Goal: Information Seeking & Learning: Learn about a topic

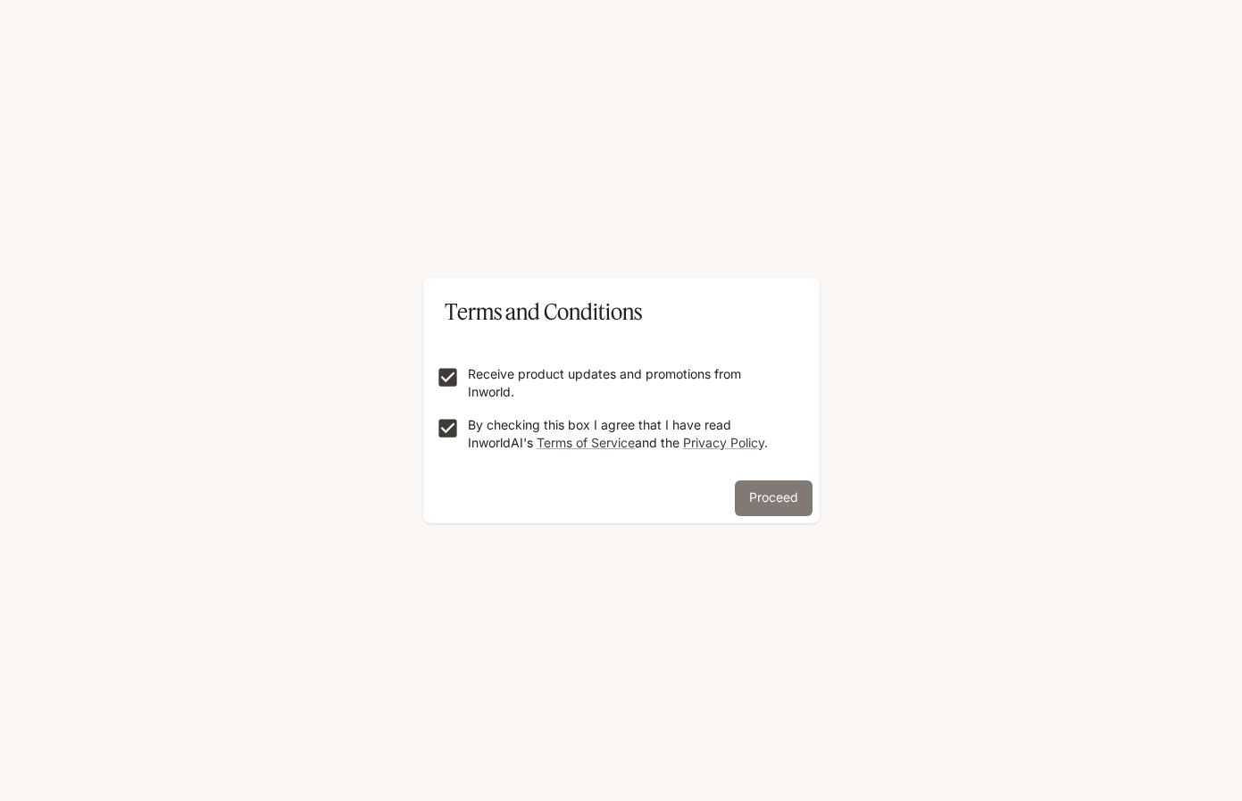
click at [789, 500] on button "Proceed" at bounding box center [774, 499] width 78 height 36
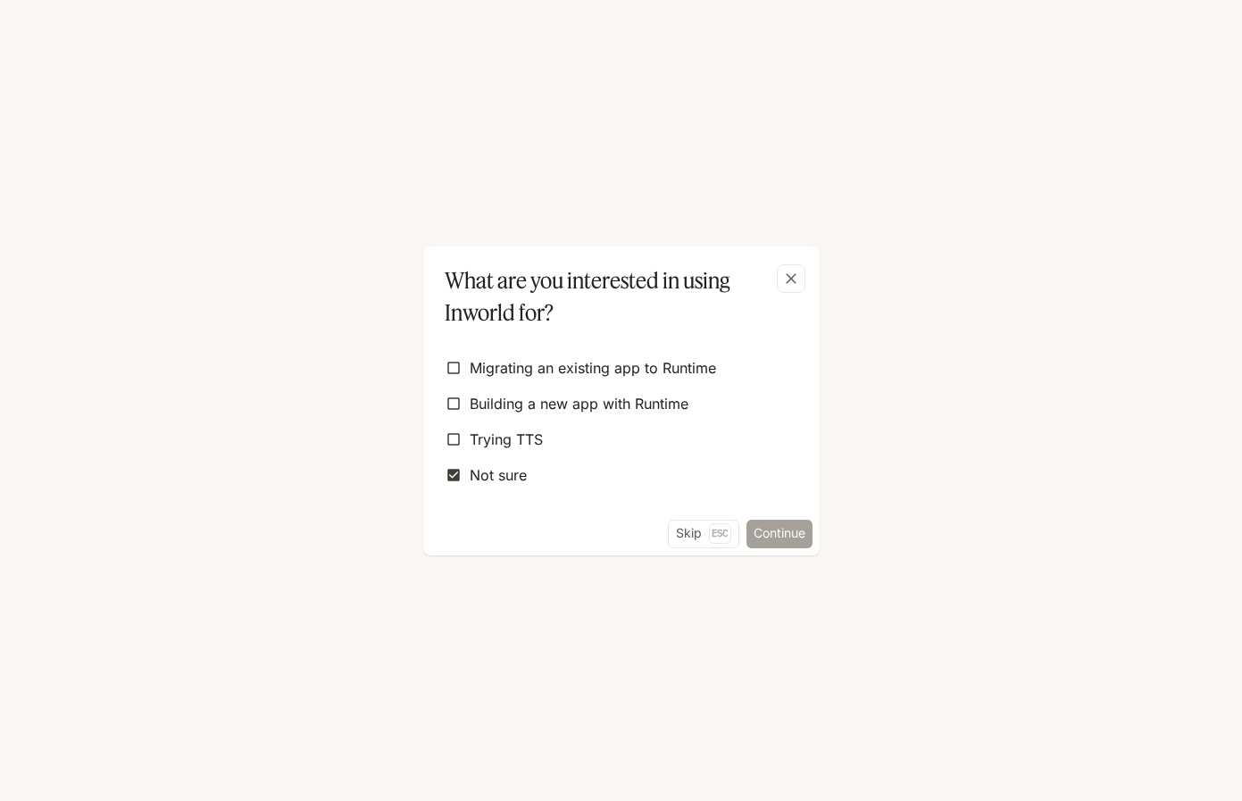
click at [795, 538] on button "Continue" at bounding box center [780, 534] width 66 height 29
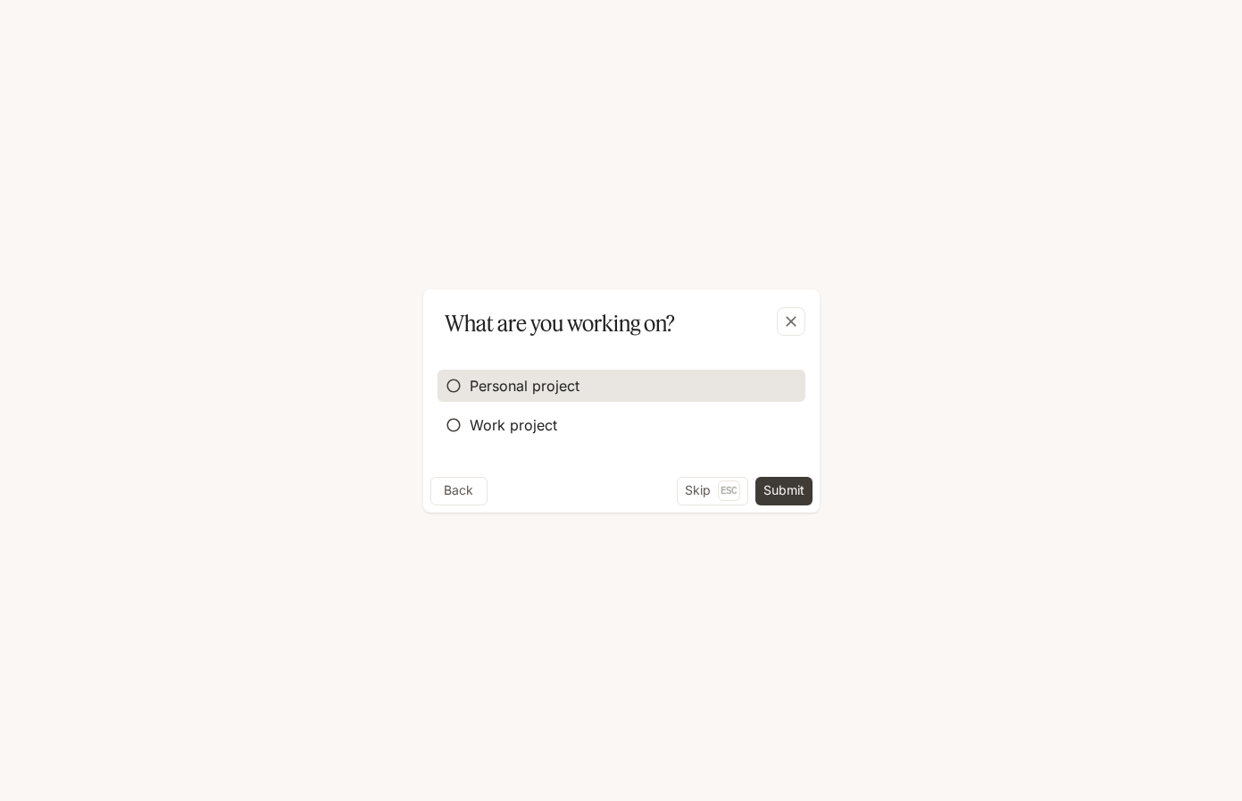
click at [523, 388] on span "Personal project" at bounding box center [525, 385] width 110 height 21
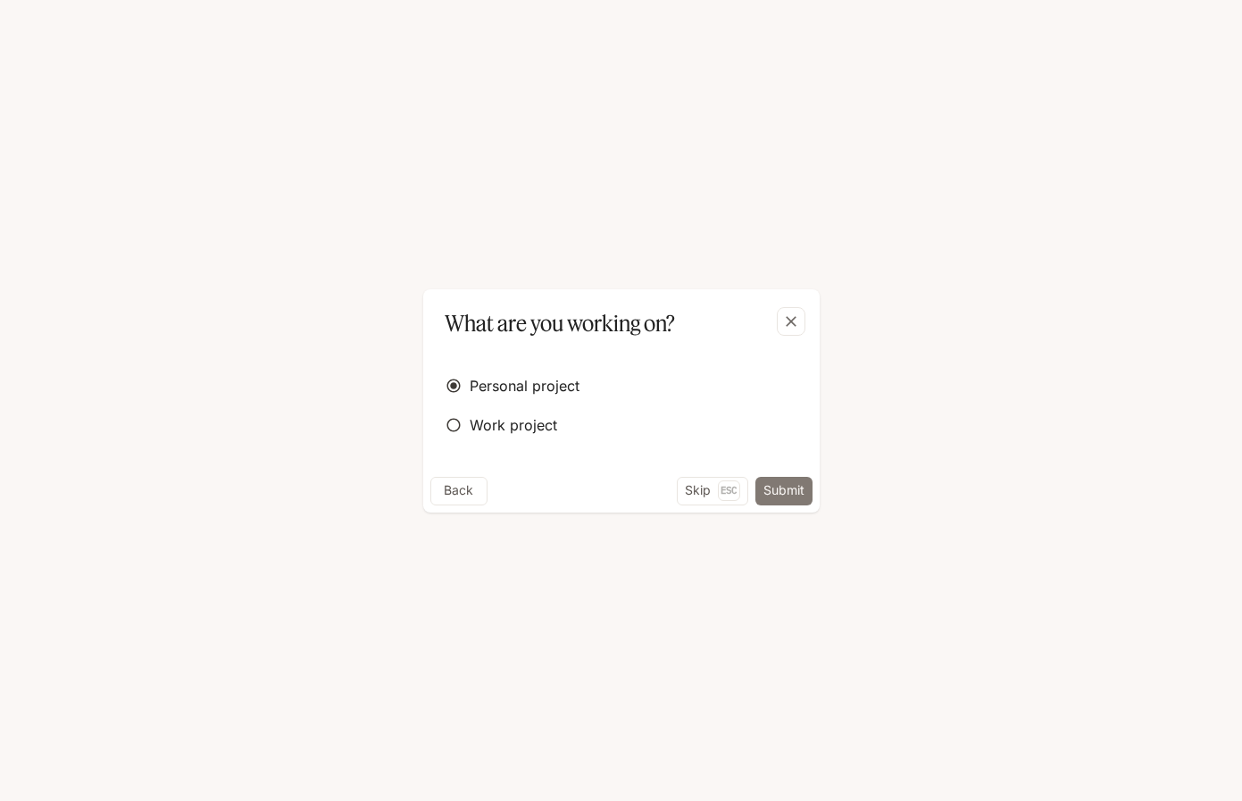
click at [791, 490] on button "Submit" at bounding box center [784, 491] width 57 height 29
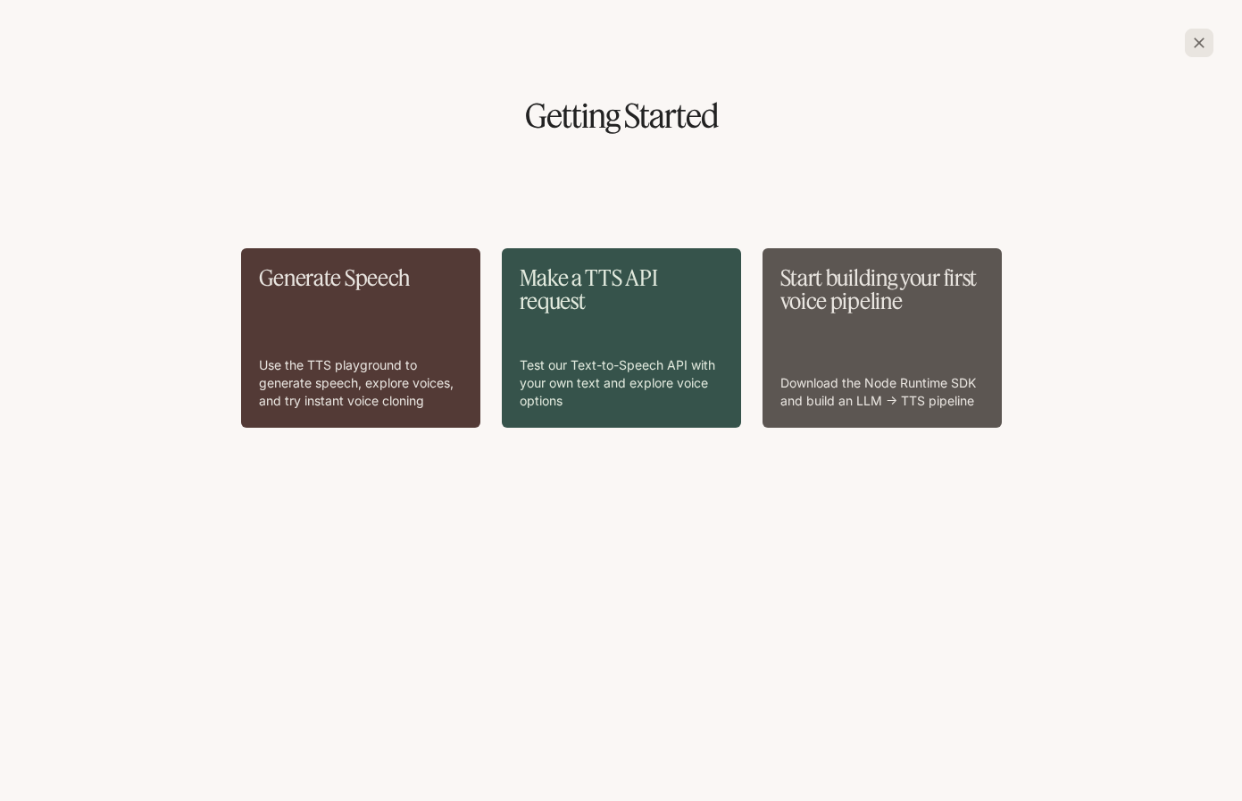
click at [1203, 38] on icon "button" at bounding box center [1199, 43] width 11 height 11
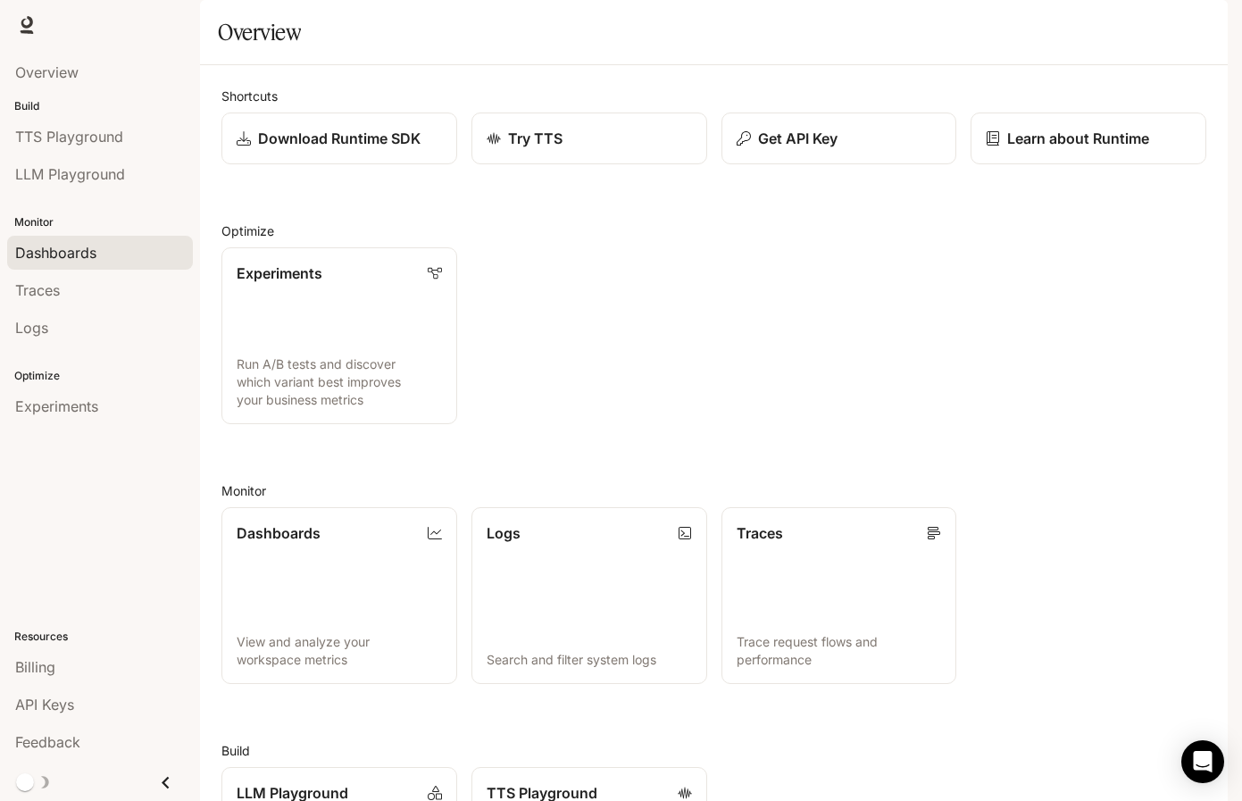
click at [46, 255] on span "Dashboards" at bounding box center [55, 252] width 81 height 21
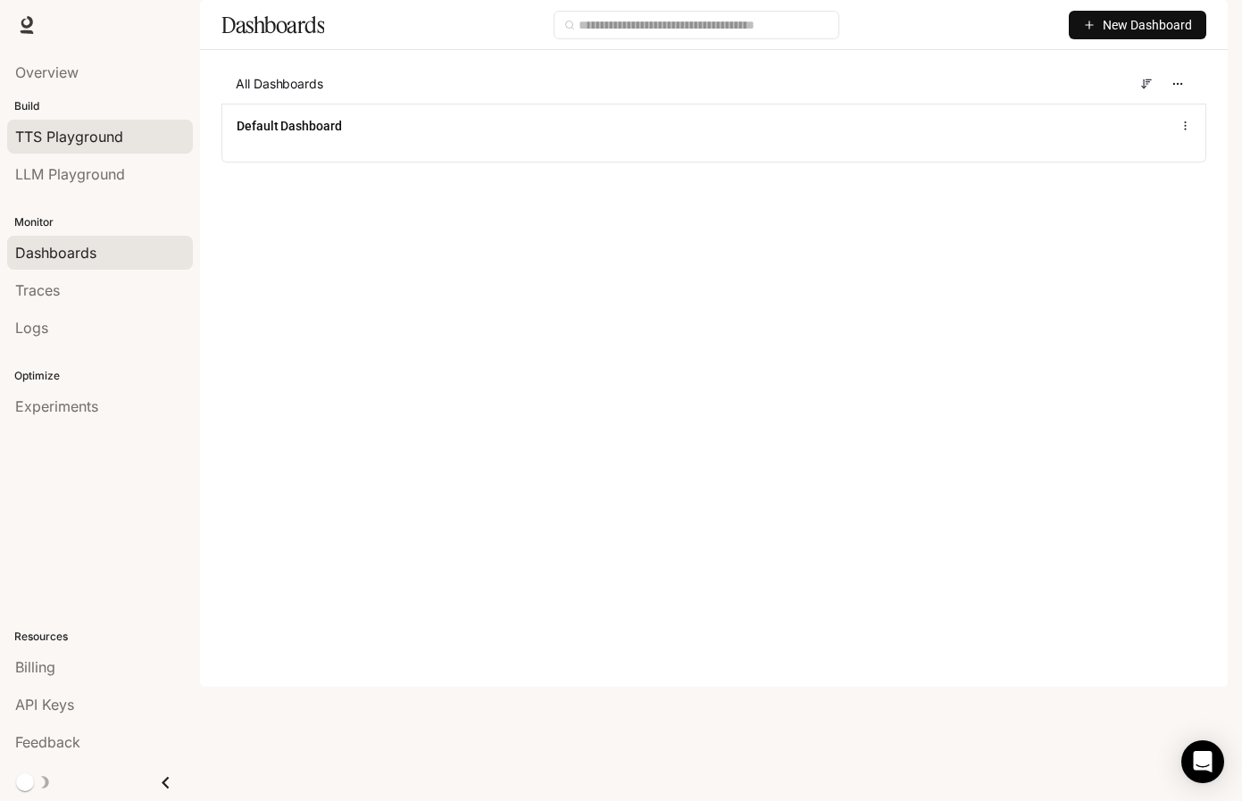
click at [68, 144] on span "TTS Playground" at bounding box center [69, 136] width 108 height 21
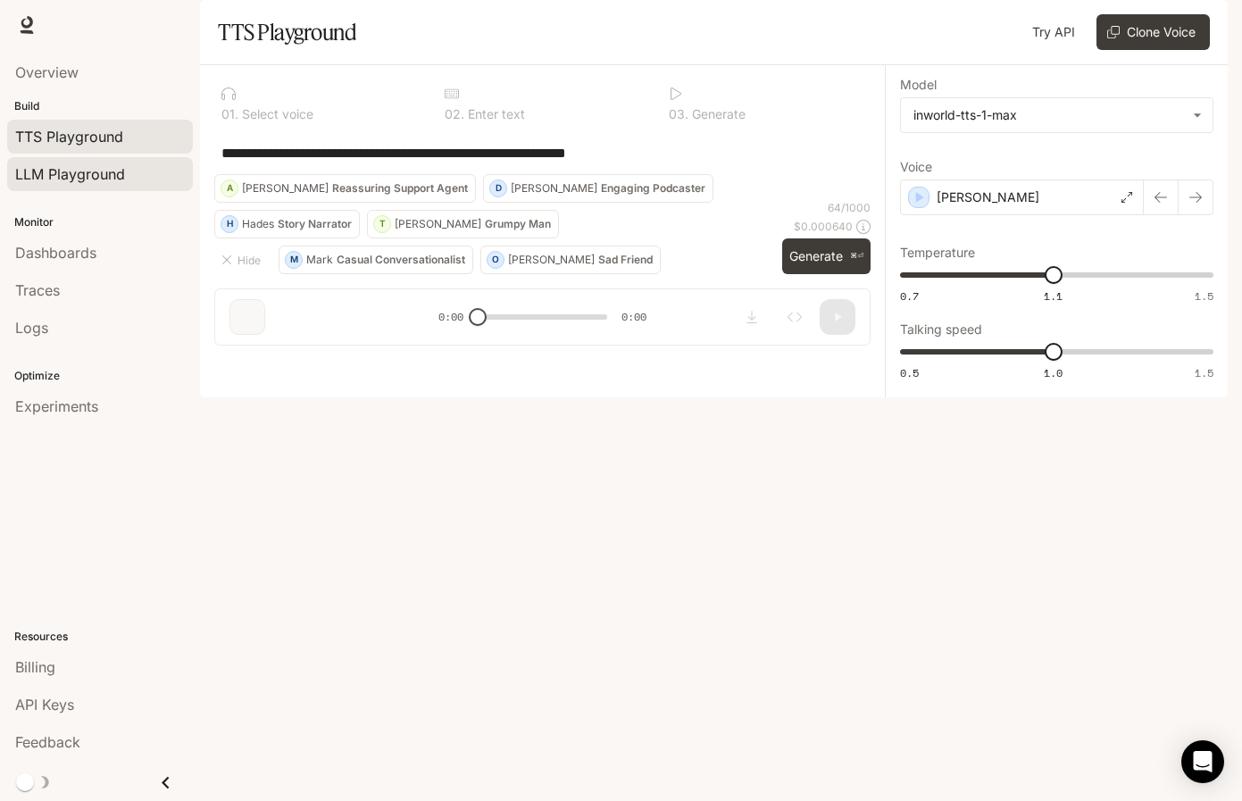
click at [120, 175] on span "LLM Playground" at bounding box center [70, 173] width 110 height 21
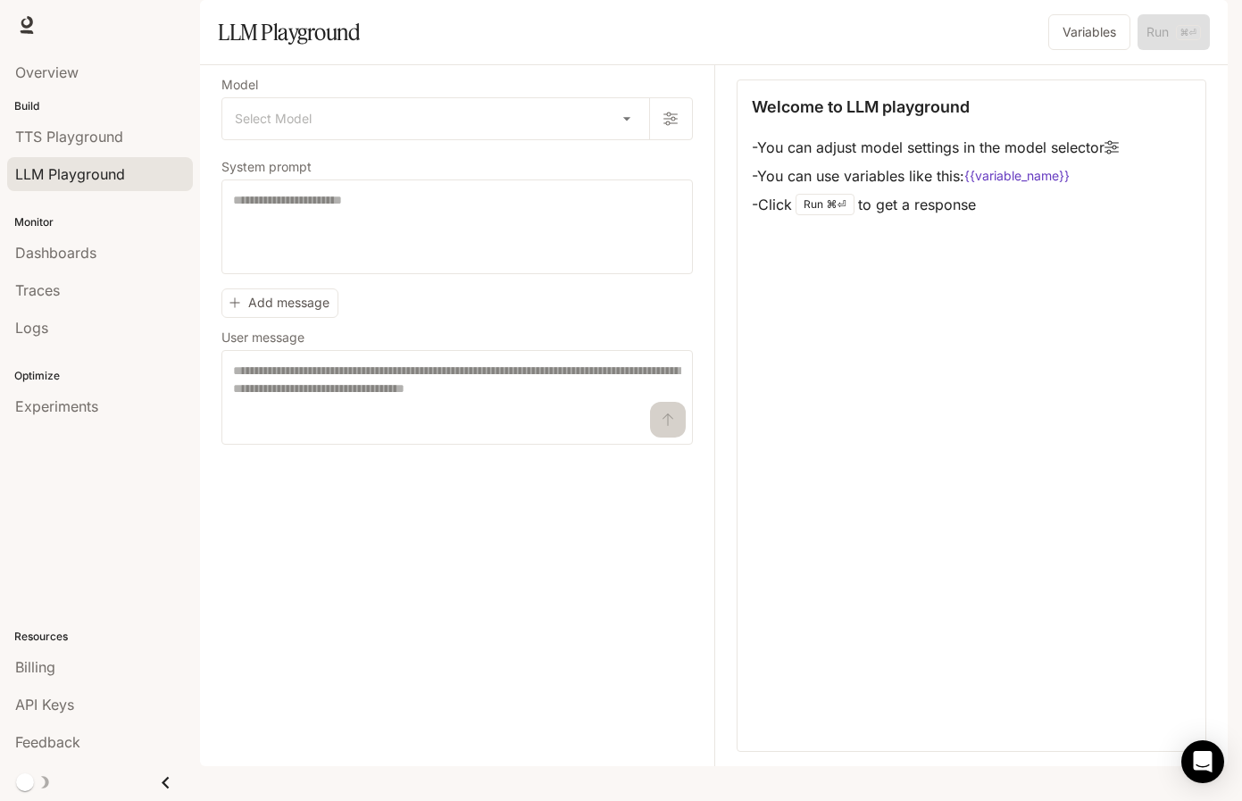
click at [48, 54] on li "Overview" at bounding box center [100, 73] width 200 height 38
click at [49, 70] on span "Overview" at bounding box center [46, 72] width 63 height 21
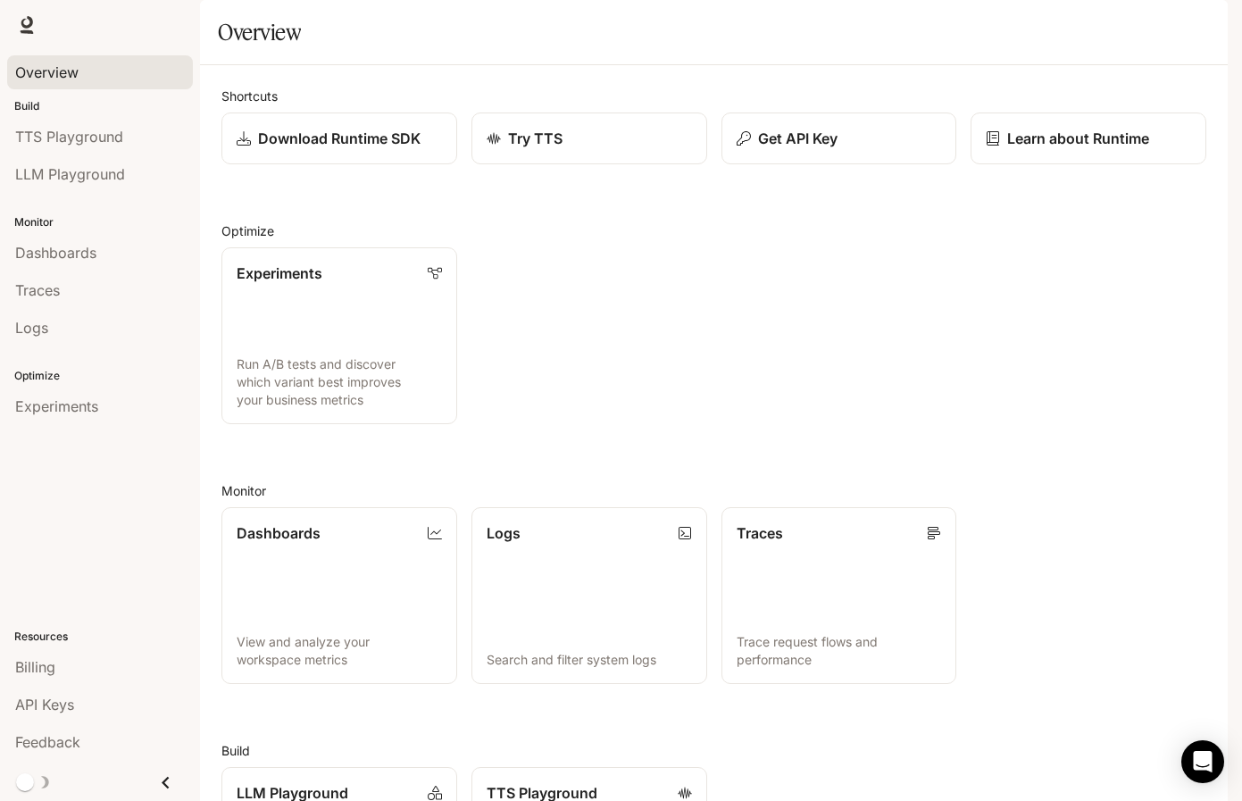
click at [1203, 24] on icon "button" at bounding box center [1204, 26] width 10 height 10
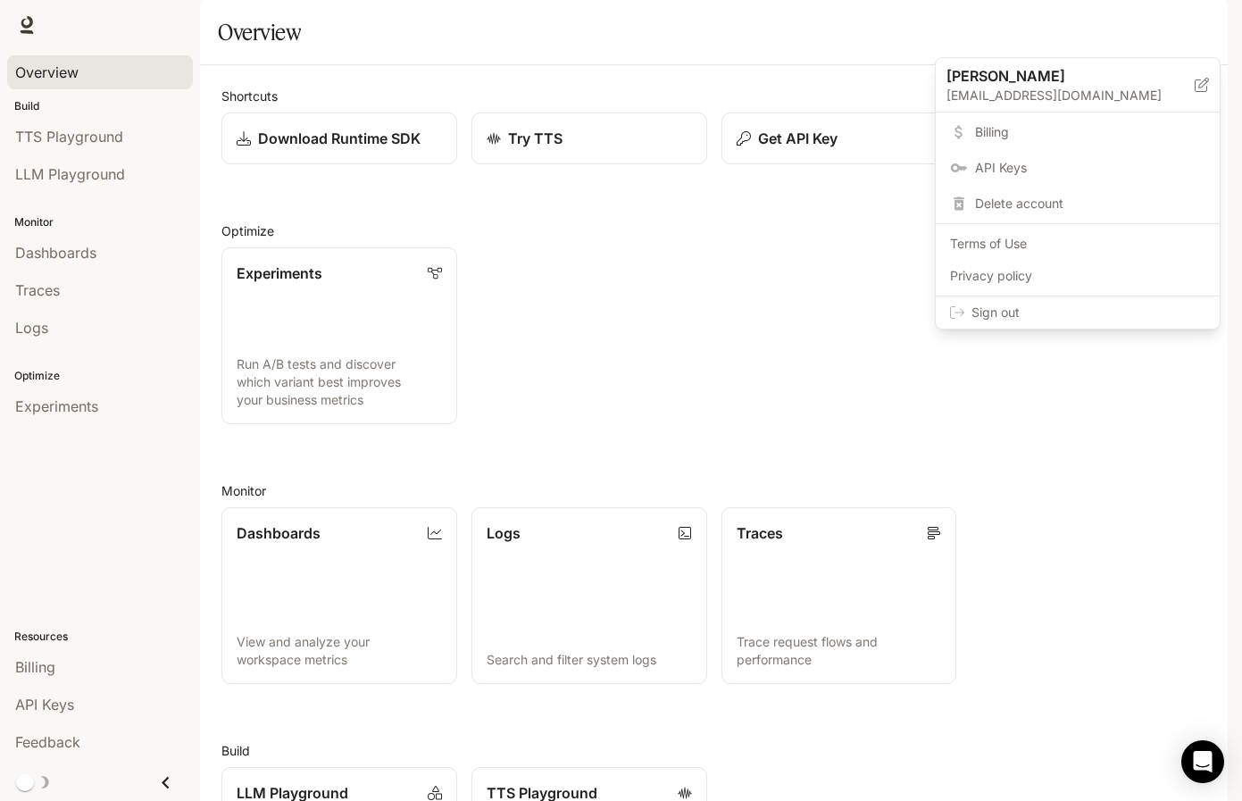
click at [554, 365] on div at bounding box center [621, 400] width 1242 height 801
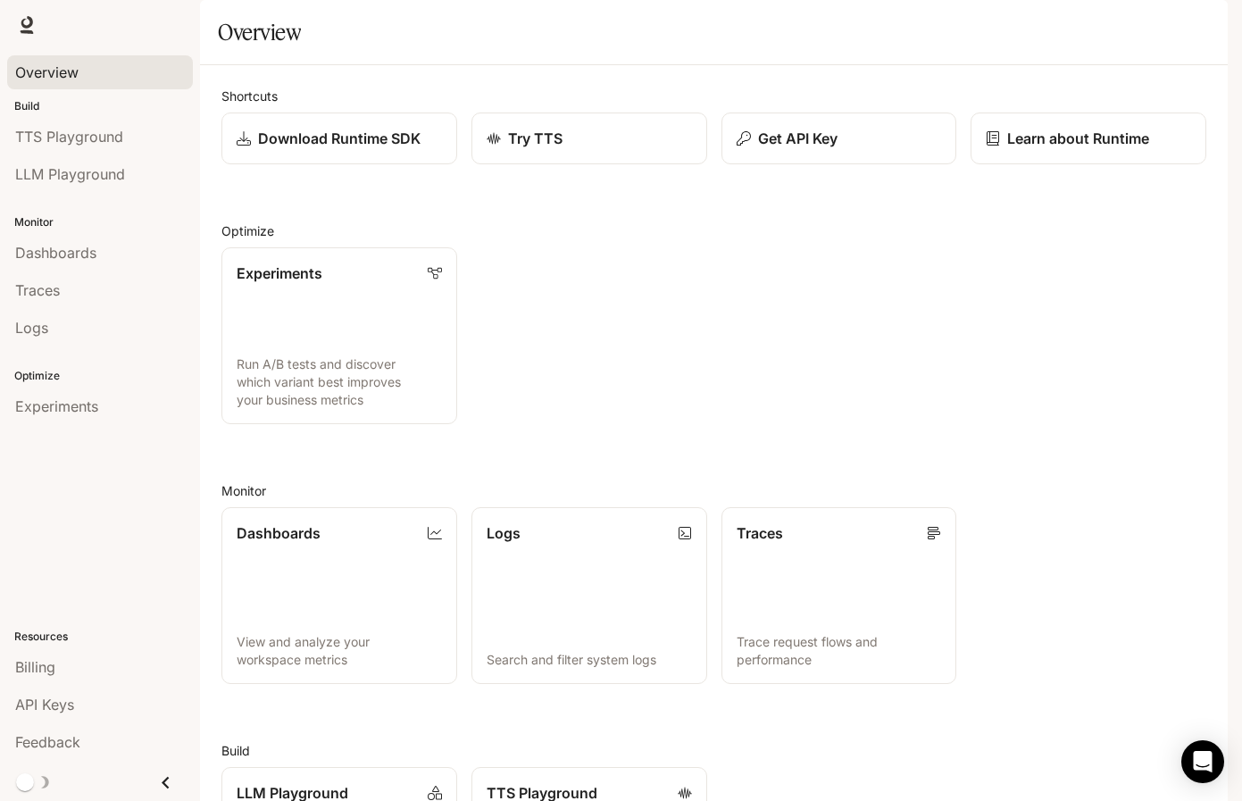
click at [1203, 25] on button "button" at bounding box center [1203, 25] width 36 height 36
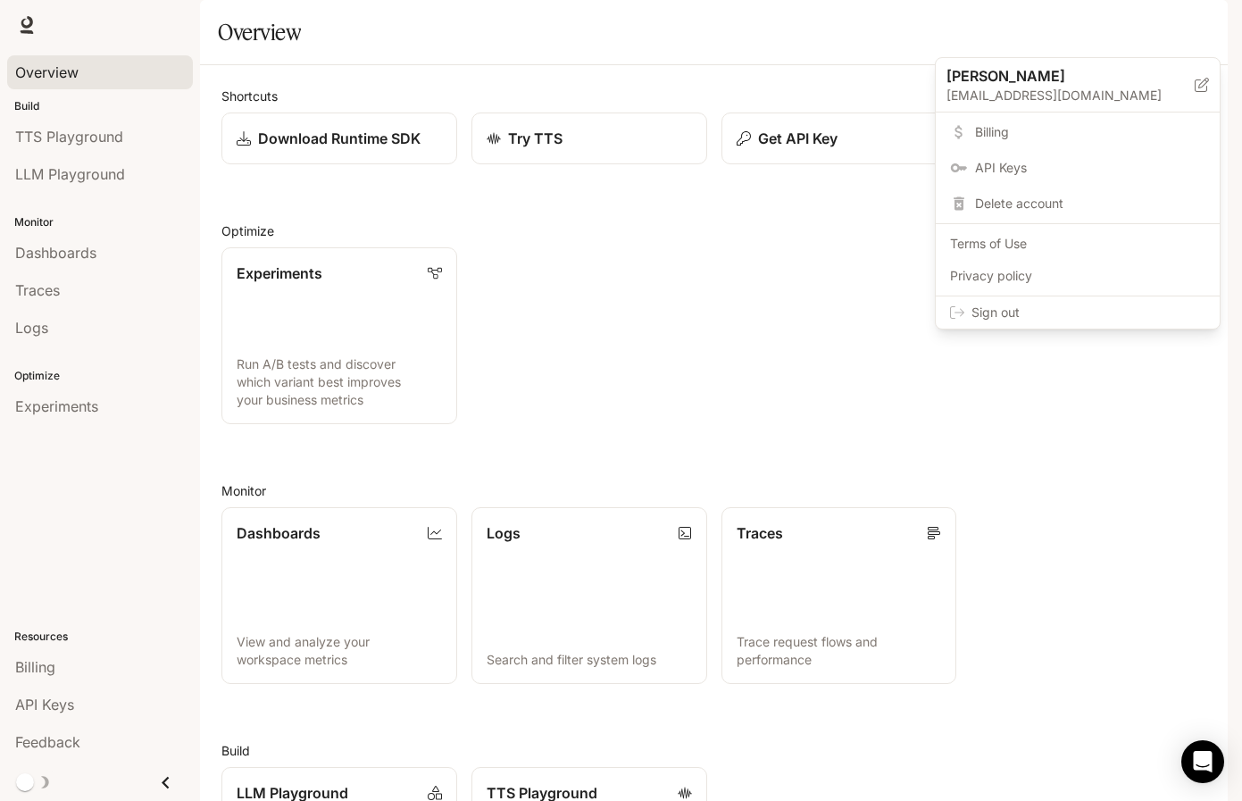
click at [768, 342] on div at bounding box center [621, 400] width 1242 height 801
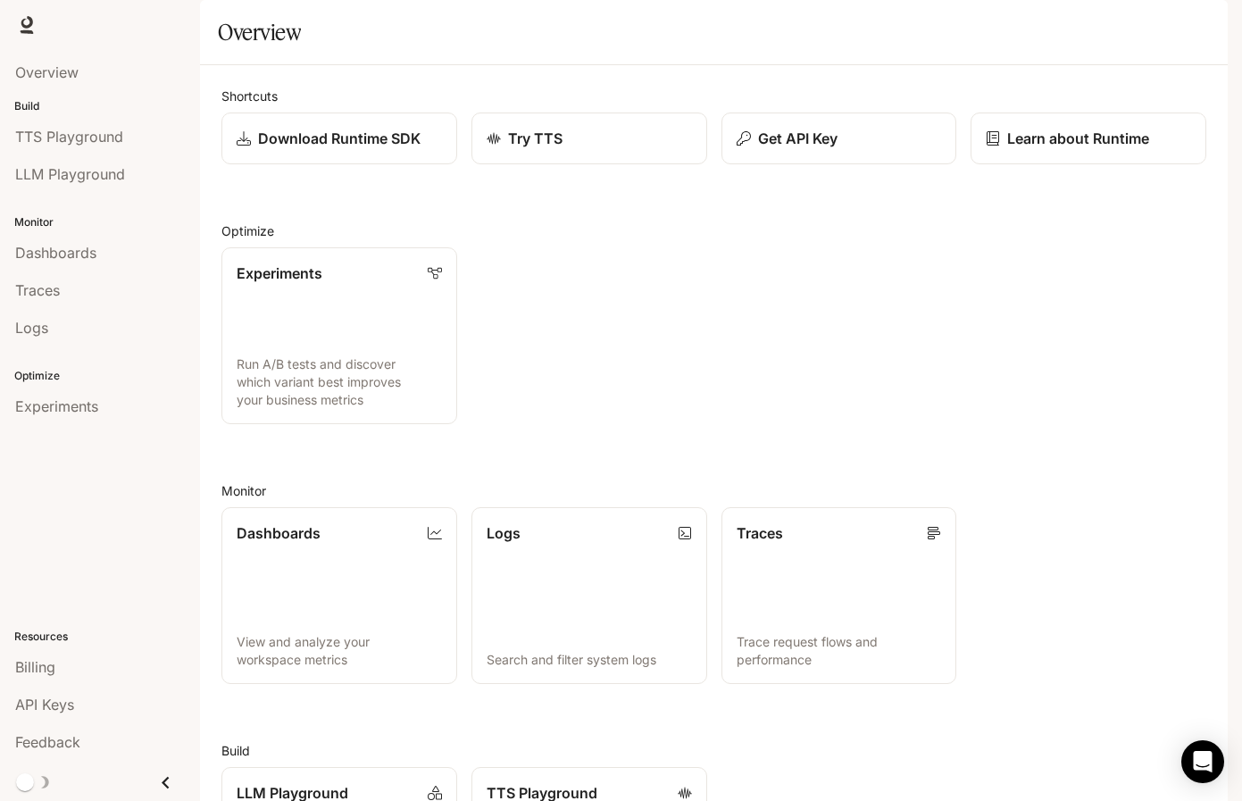
click at [1213, 22] on div "button" at bounding box center [1203, 25] width 25 height 25
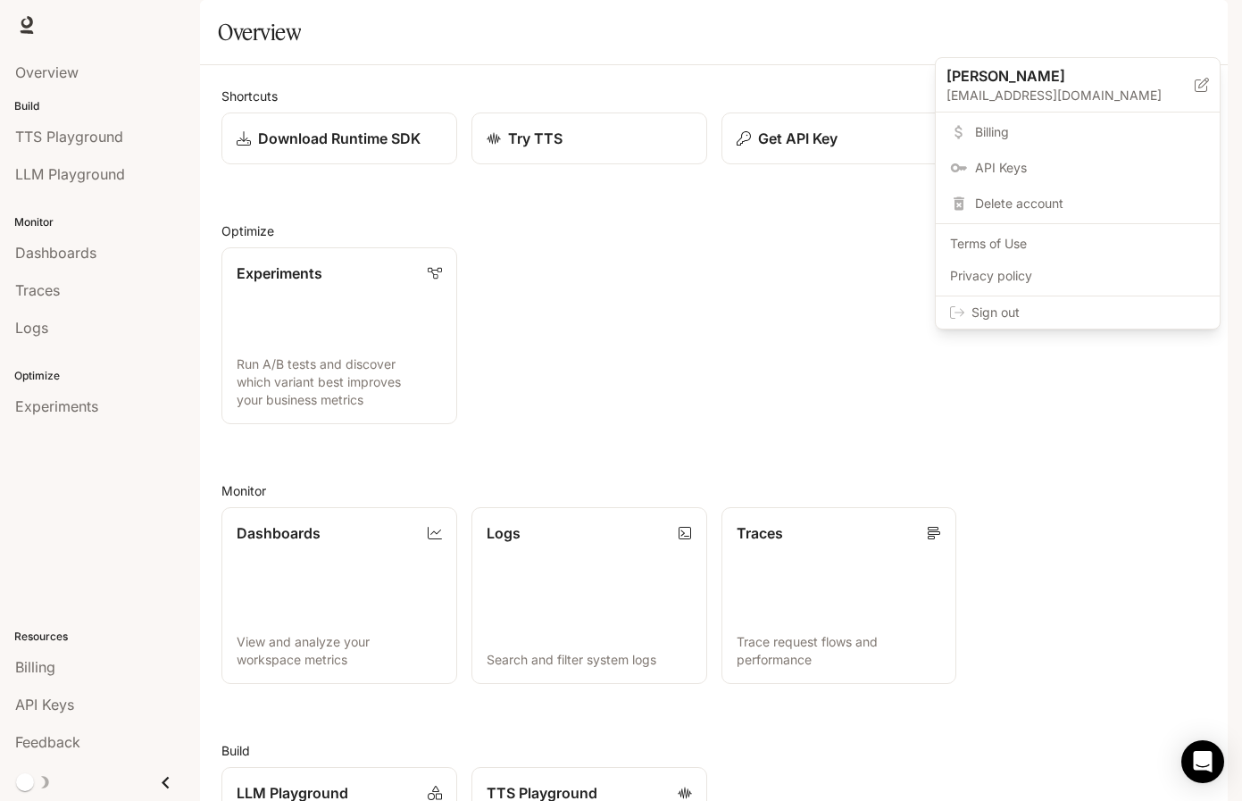
click at [1050, 319] on span "Sign out" at bounding box center [1089, 313] width 234 height 18
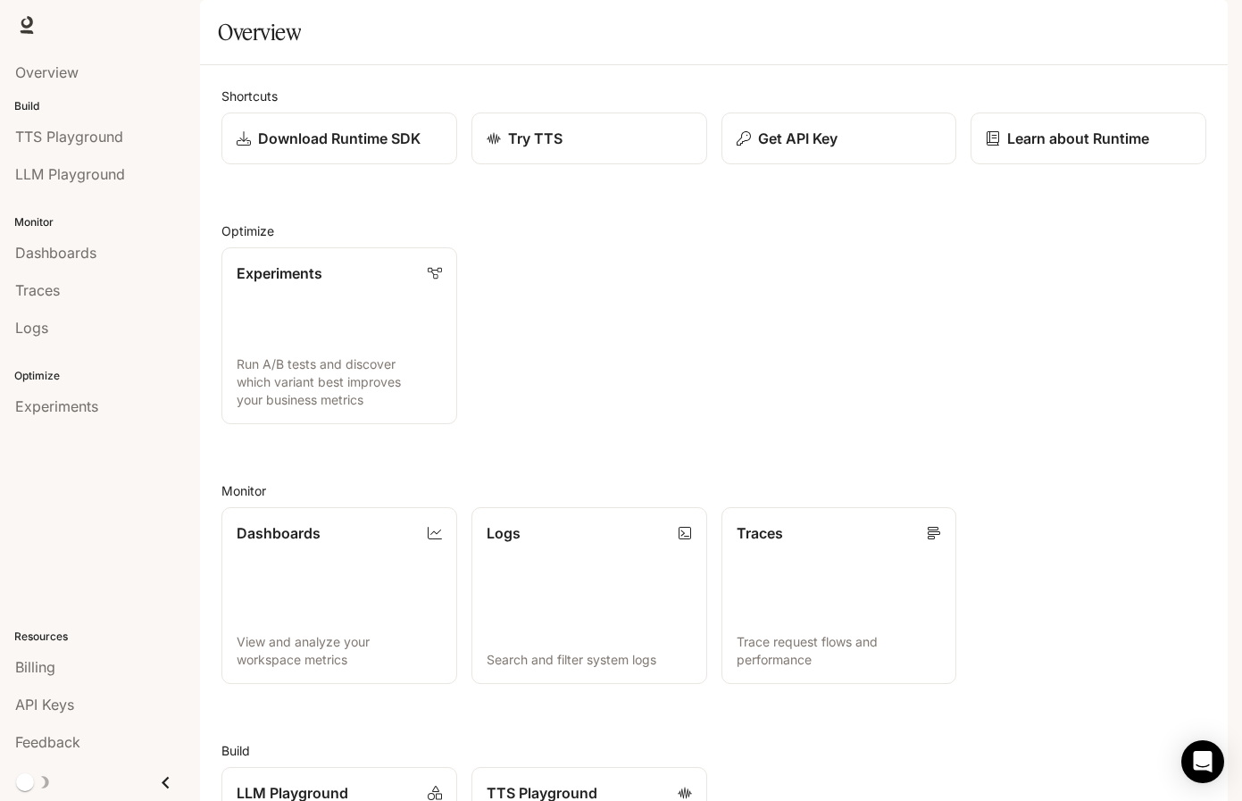
click at [34, 104] on p "Build" at bounding box center [100, 106] width 200 height 16
click at [26, 26] on icon at bounding box center [27, 22] width 12 height 13
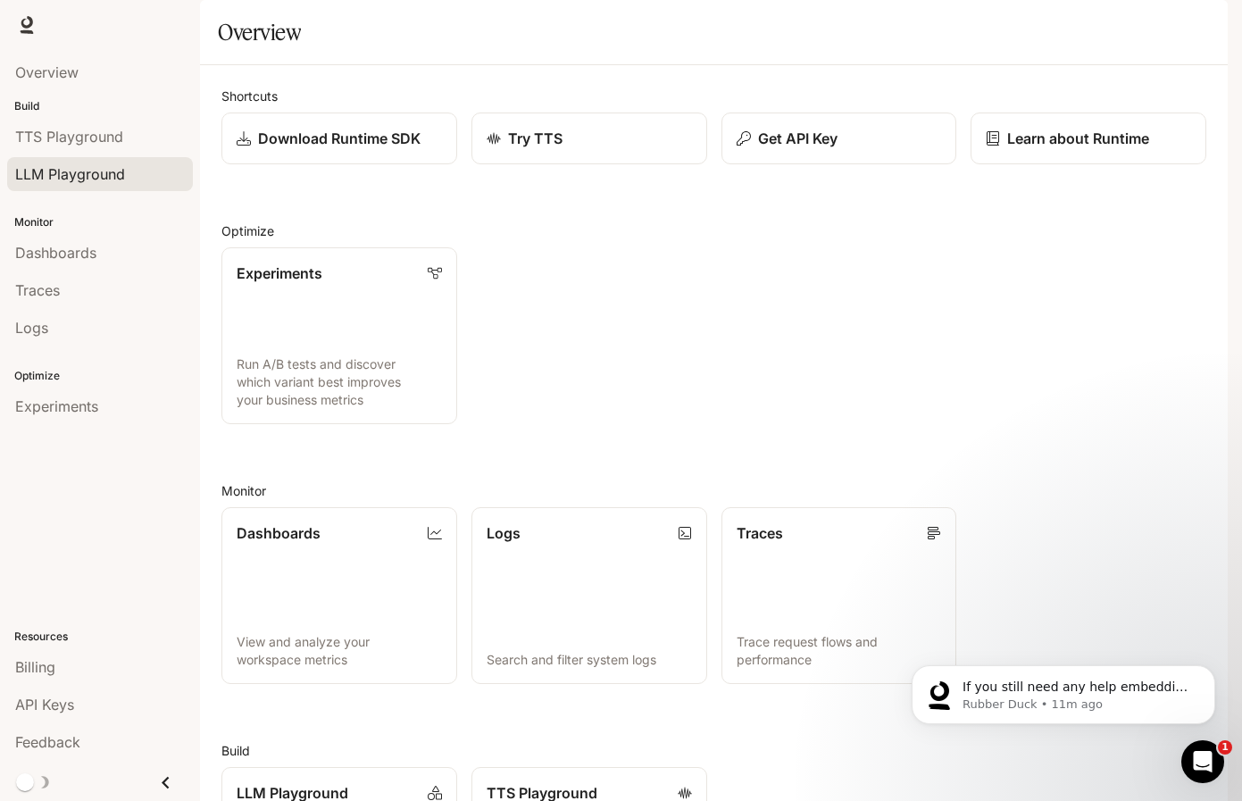
click at [100, 175] on span "LLM Playground" at bounding box center [70, 173] width 110 height 21
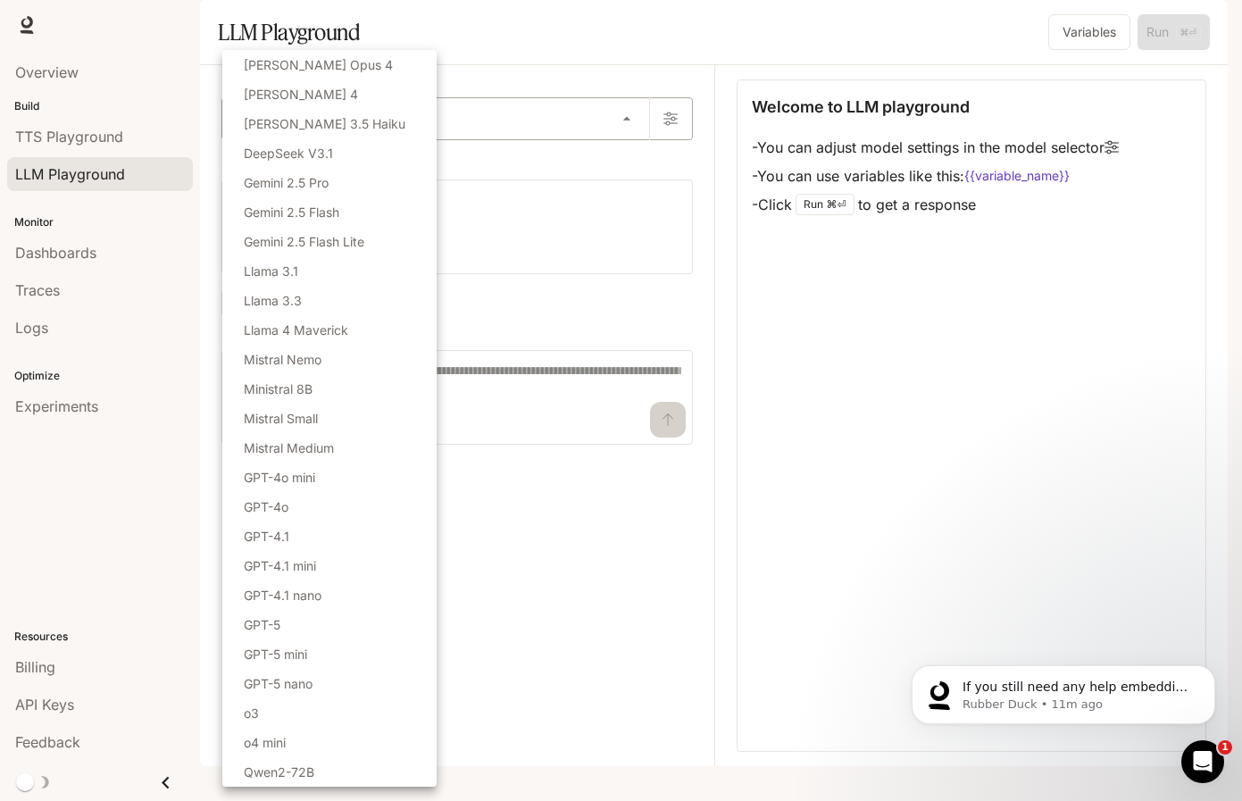
click at [633, 170] on body "Skip to main content Runtime Runtime Documentation Documentation Portal Overvie…" at bounding box center [621, 400] width 1242 height 801
click at [633, 170] on div at bounding box center [621, 400] width 1242 height 801
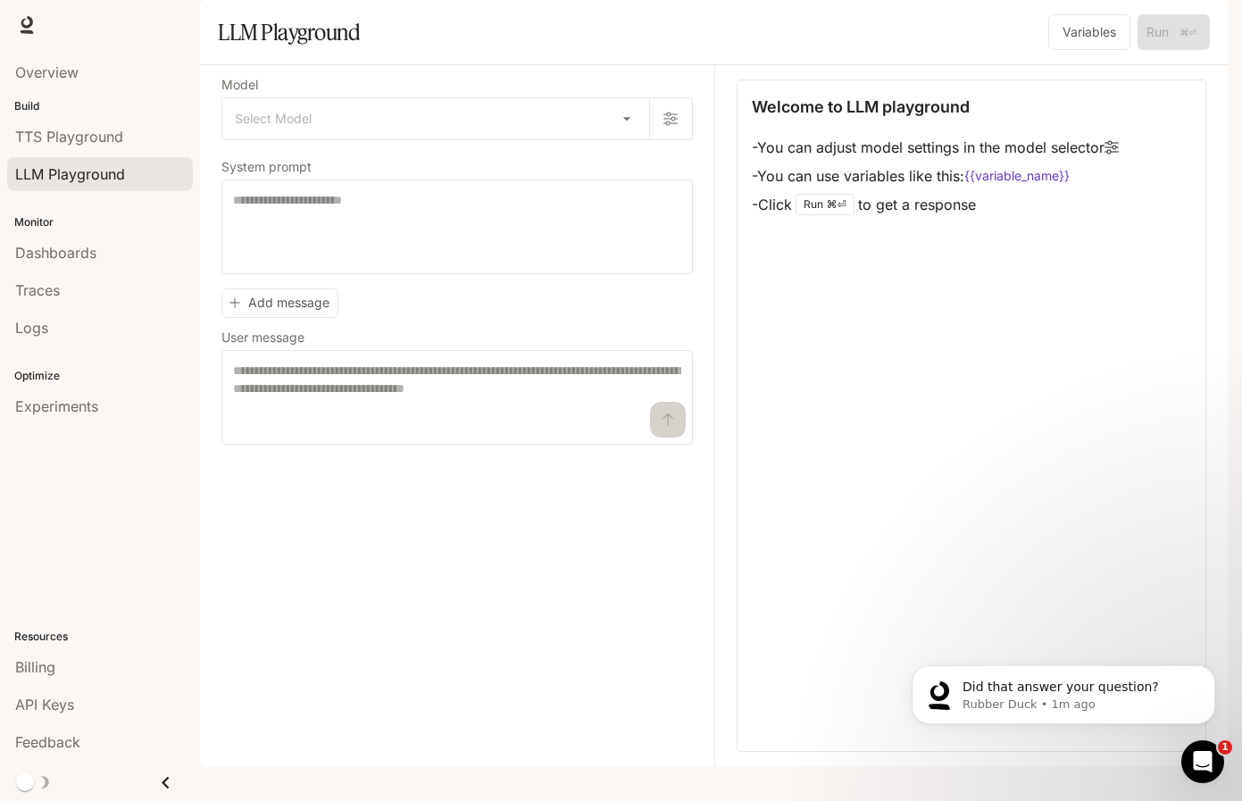
click at [1029, 30] on span "Runtime" at bounding box center [1034, 25] width 51 height 22
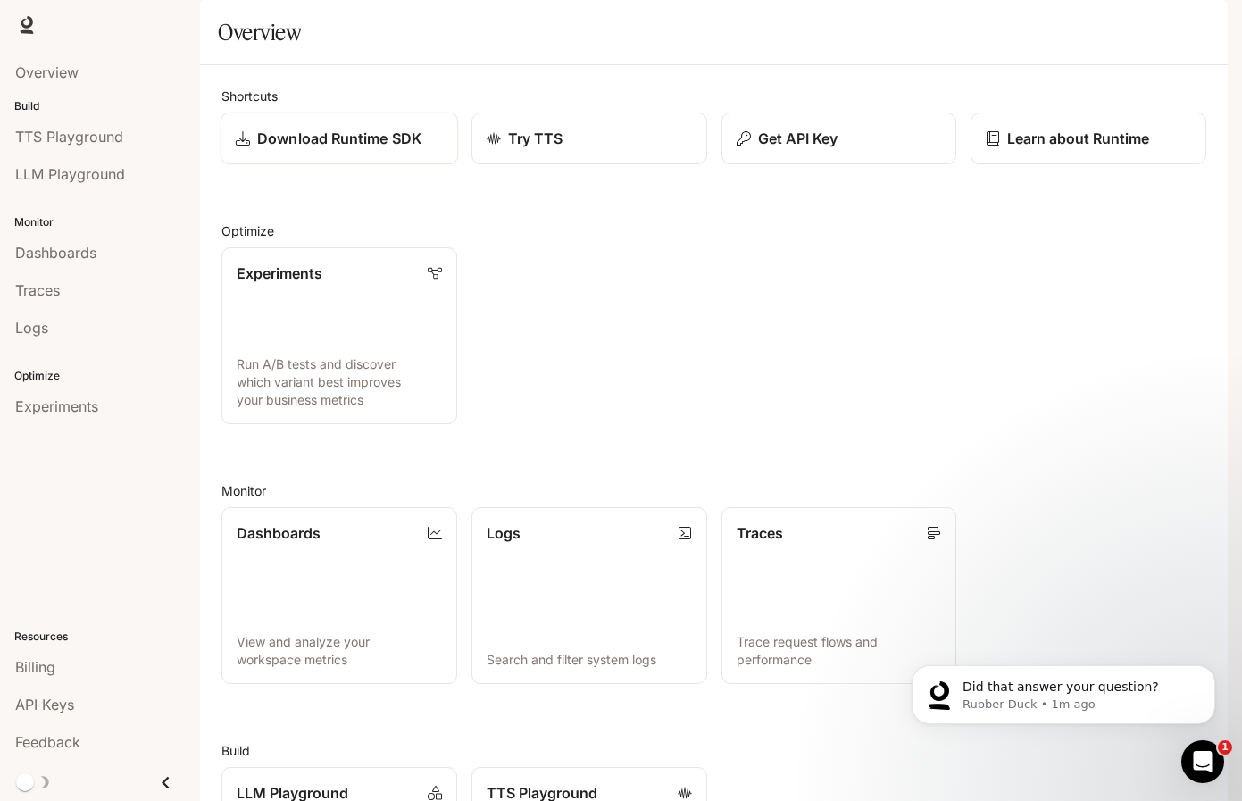
click at [330, 149] on p "Download Runtime SDK" at bounding box center [339, 138] width 164 height 21
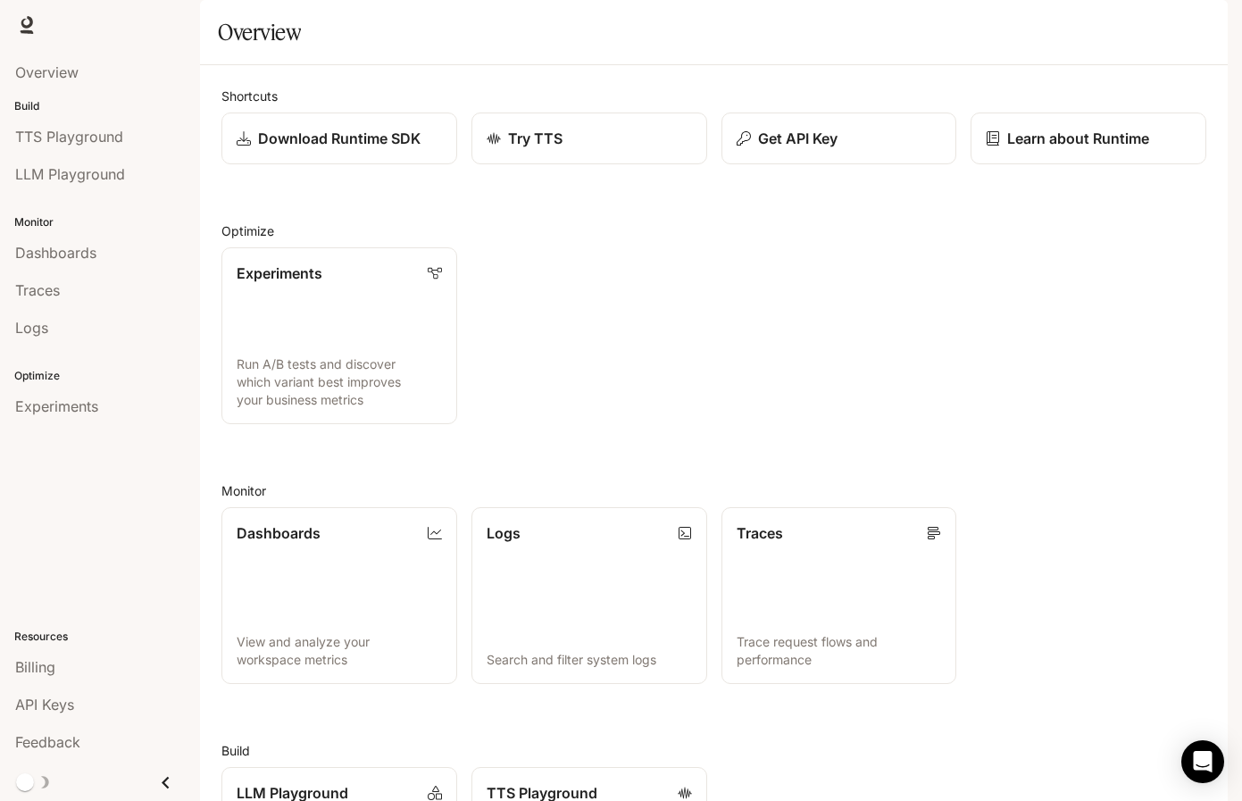
scroll to position [223, 0]
click at [1205, 23] on icon "button" at bounding box center [1204, 26] width 10 height 10
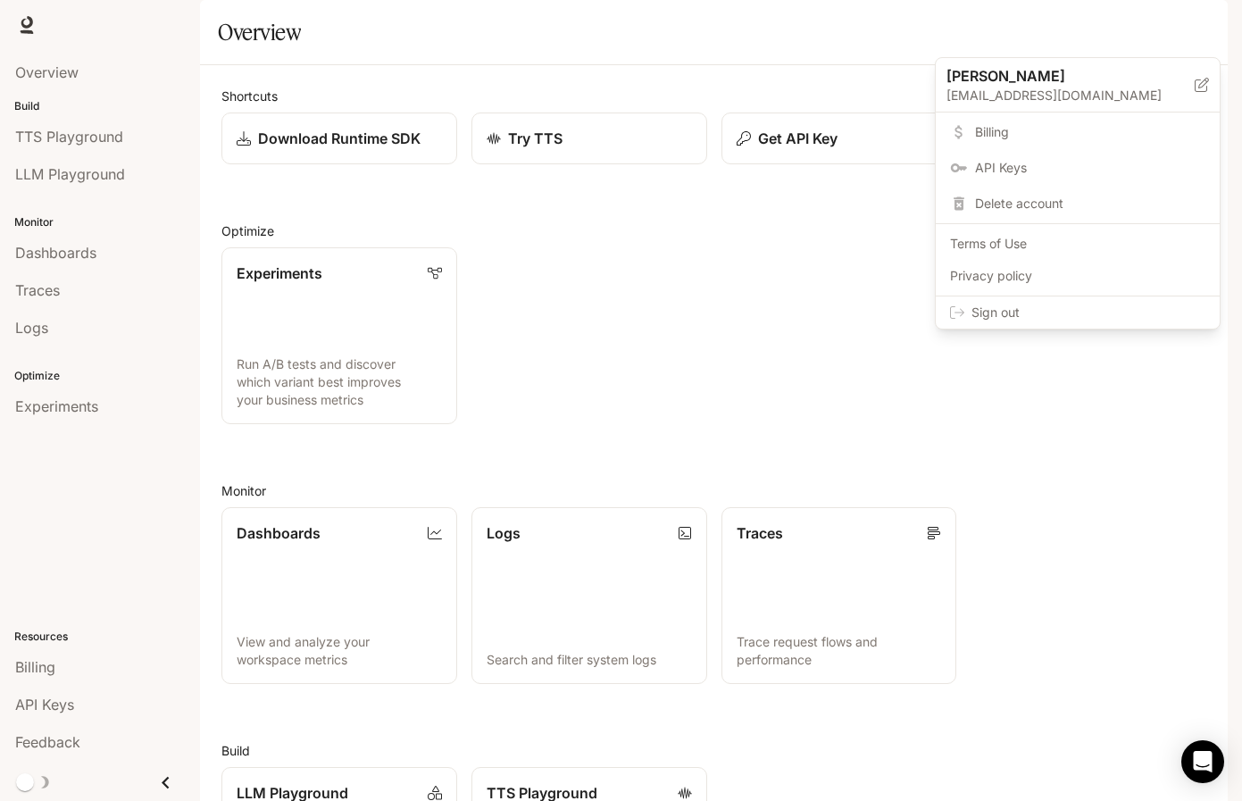
click at [997, 130] on span "Billing" at bounding box center [1090, 132] width 230 height 18
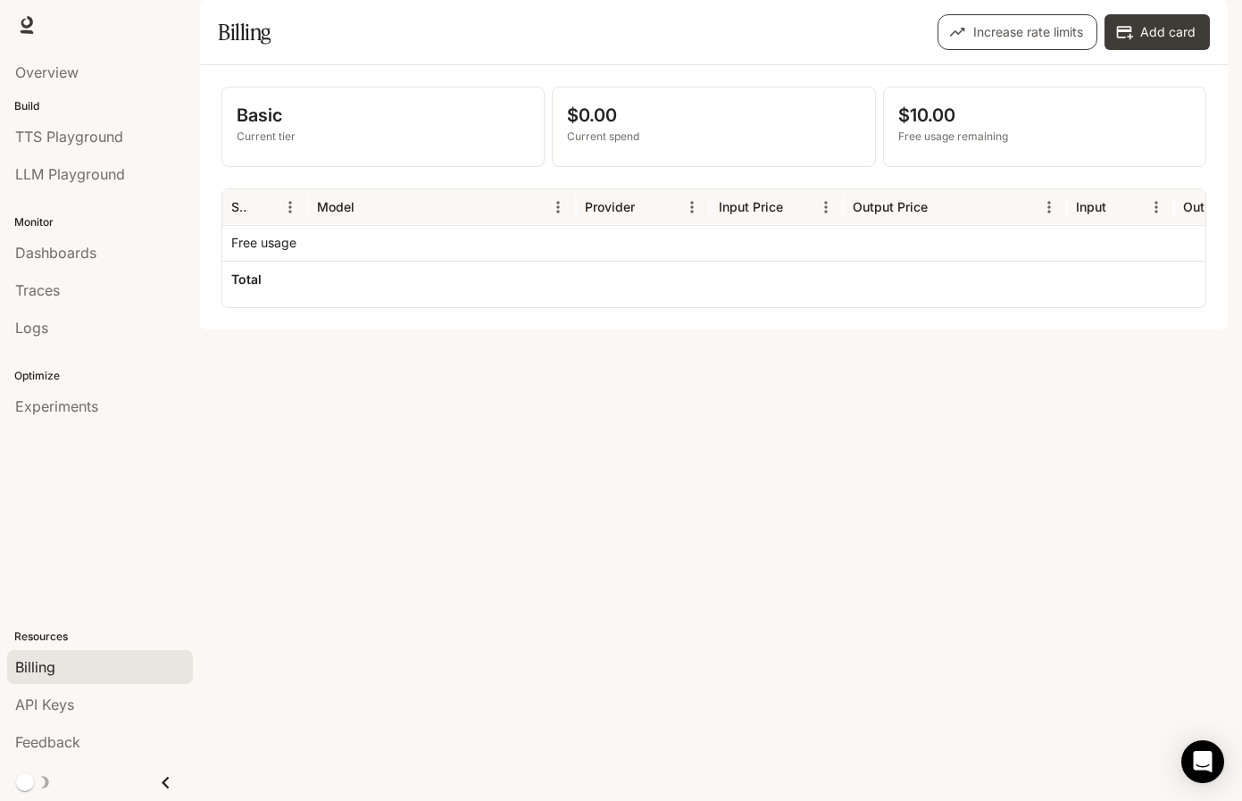
click at [1032, 50] on button "Increase rate limits" at bounding box center [1018, 32] width 160 height 36
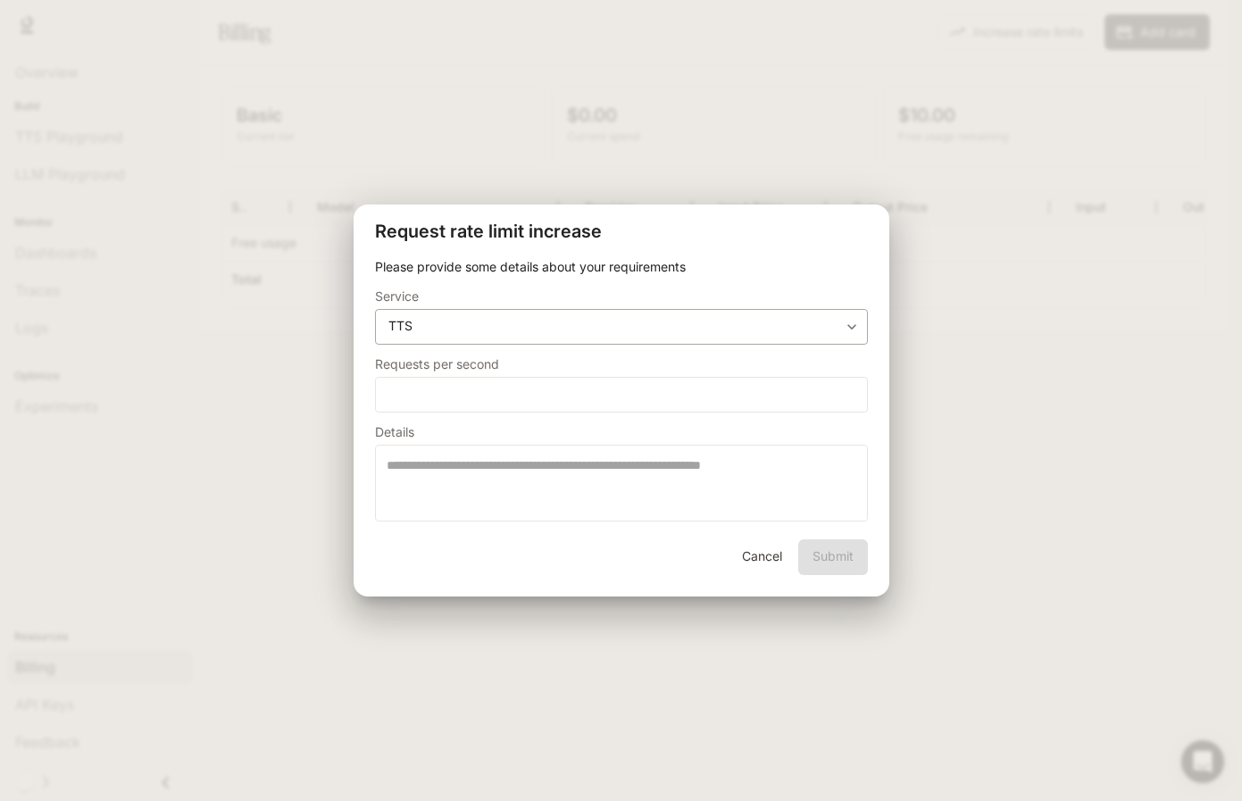
click at [858, 326] on body "**********" at bounding box center [621, 400] width 1242 height 801
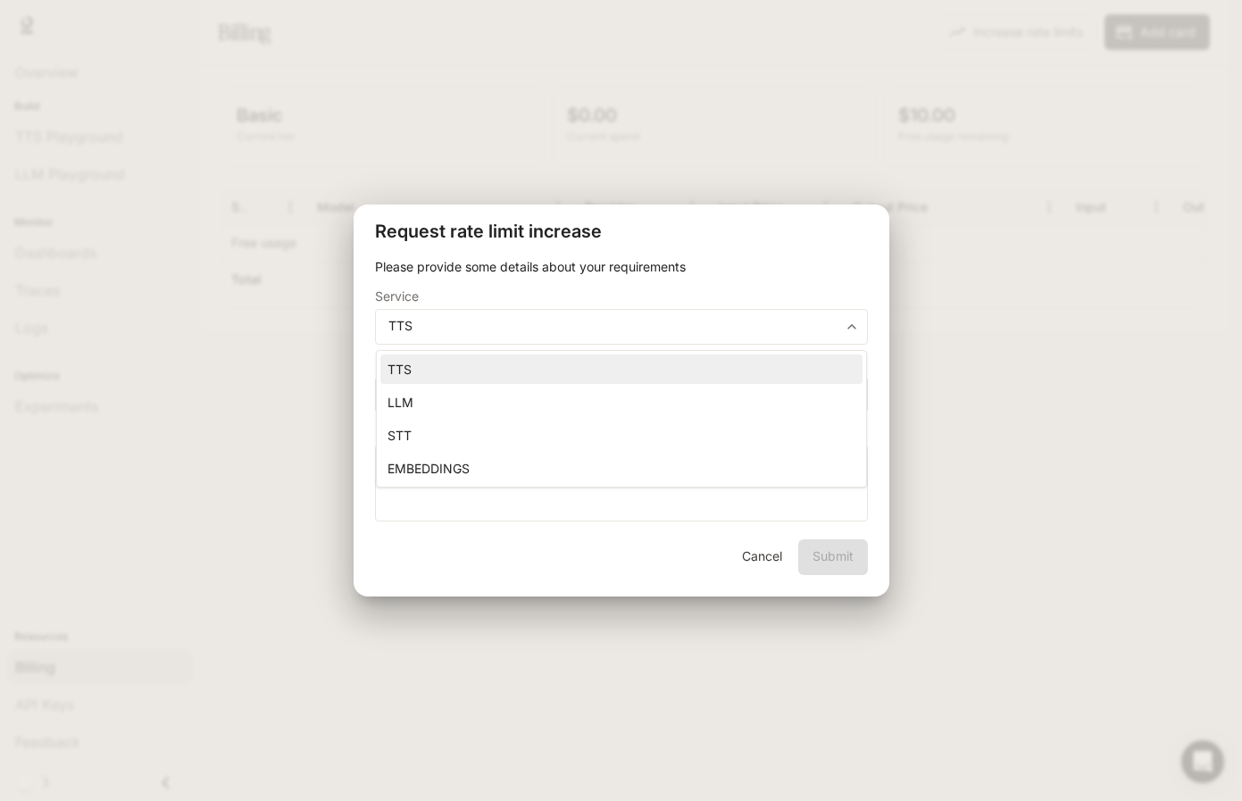
click at [500, 440] on li "STT" at bounding box center [622, 435] width 482 height 29
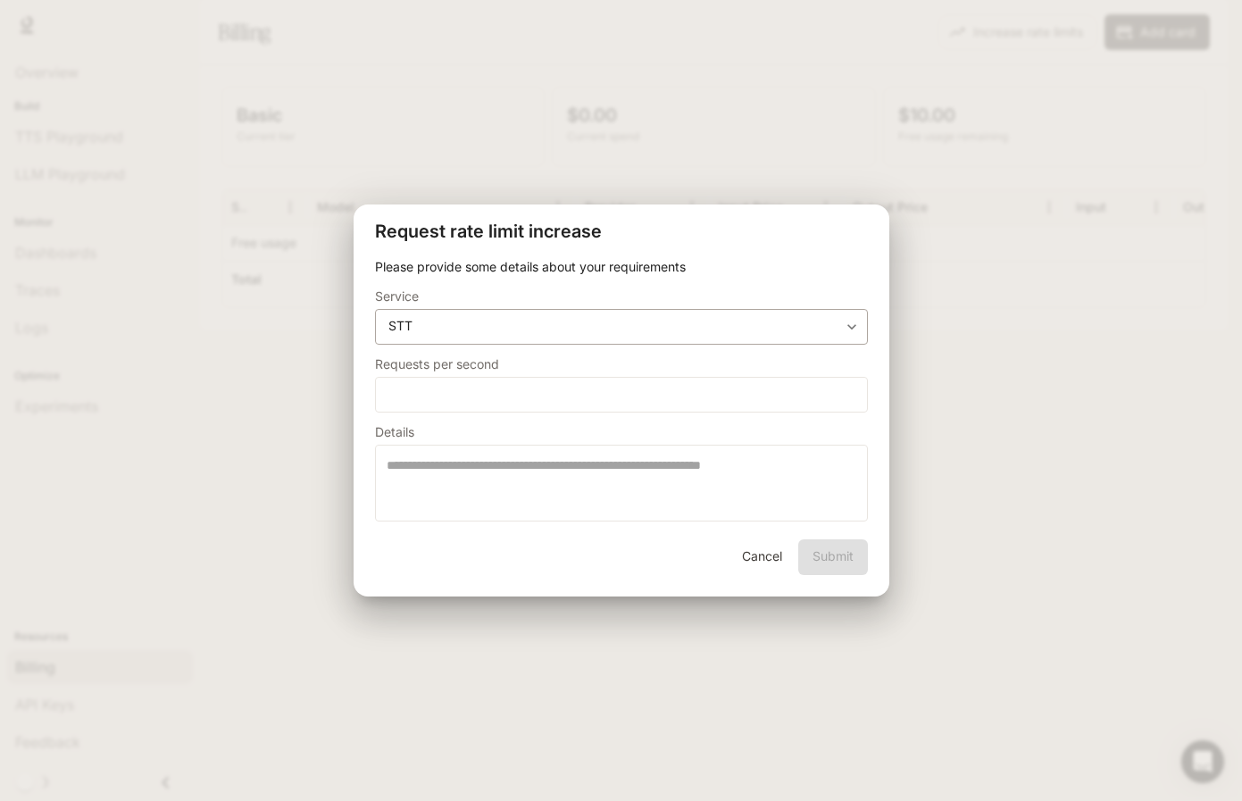
click at [851, 327] on body "**********" at bounding box center [621, 400] width 1242 height 801
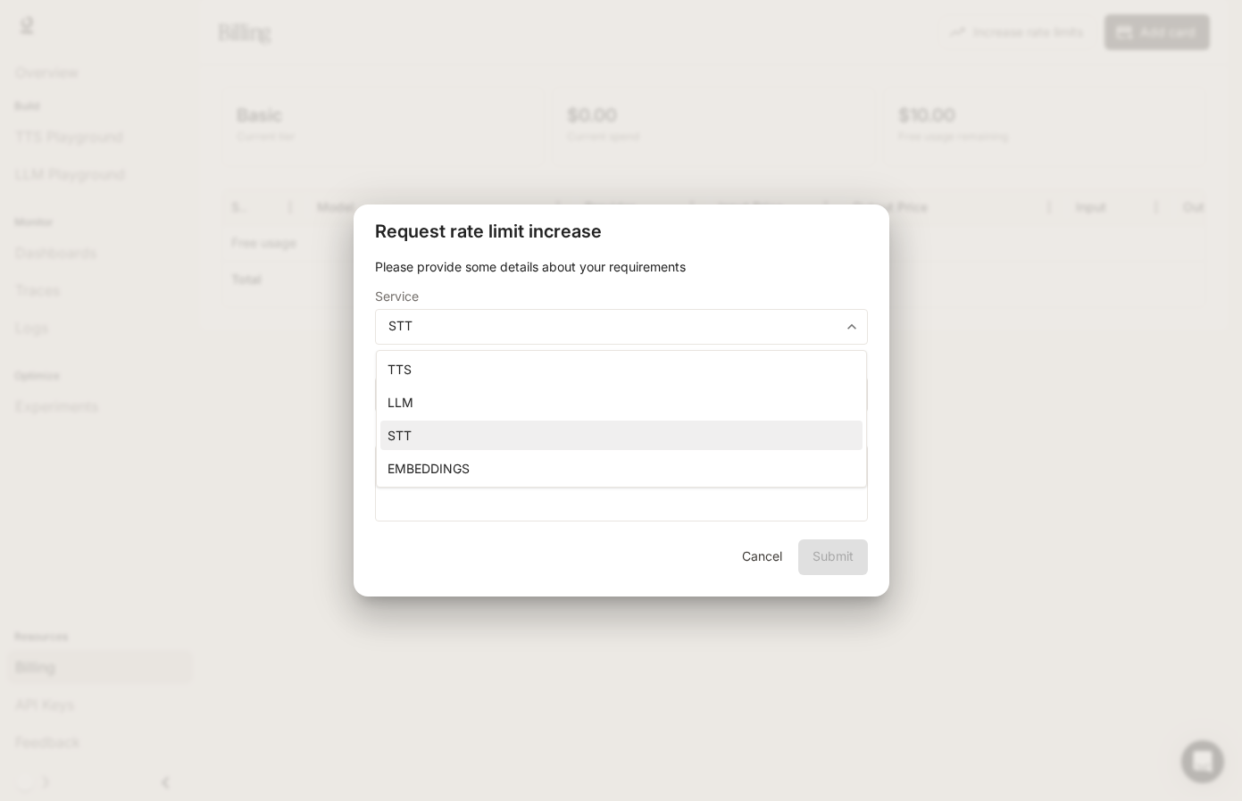
click at [767, 469] on li "EMBEDDINGS" at bounding box center [622, 468] width 482 height 29
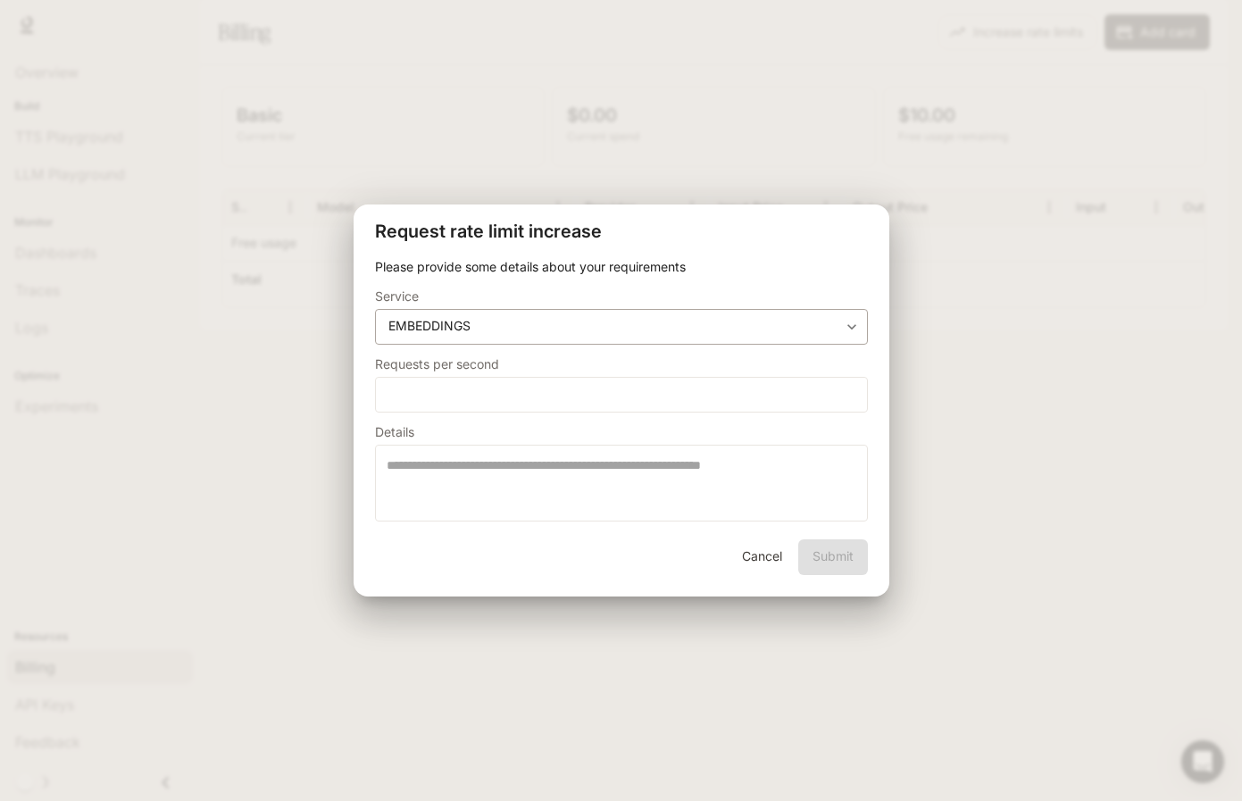
click at [853, 324] on body "**********" at bounding box center [621, 400] width 1242 height 801
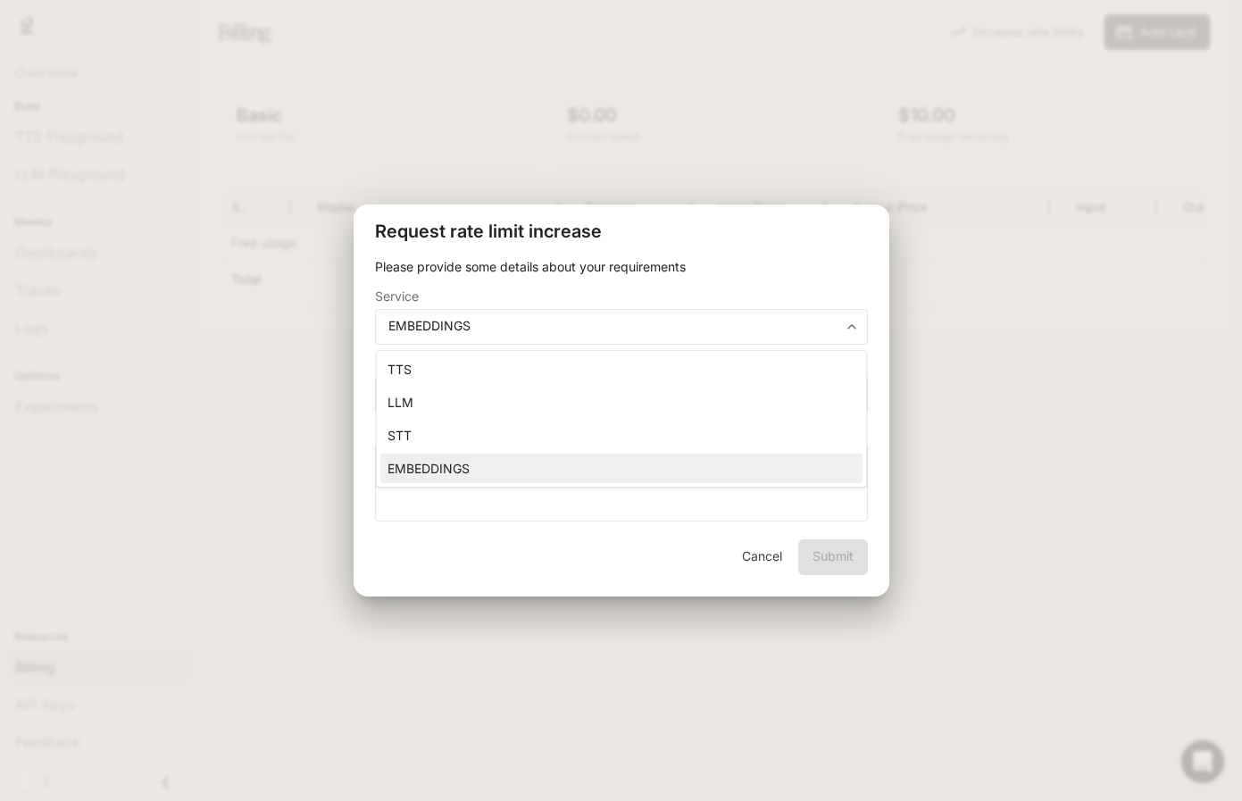
click at [768, 401] on li "LLM" at bounding box center [622, 402] width 482 height 29
type input "**********"
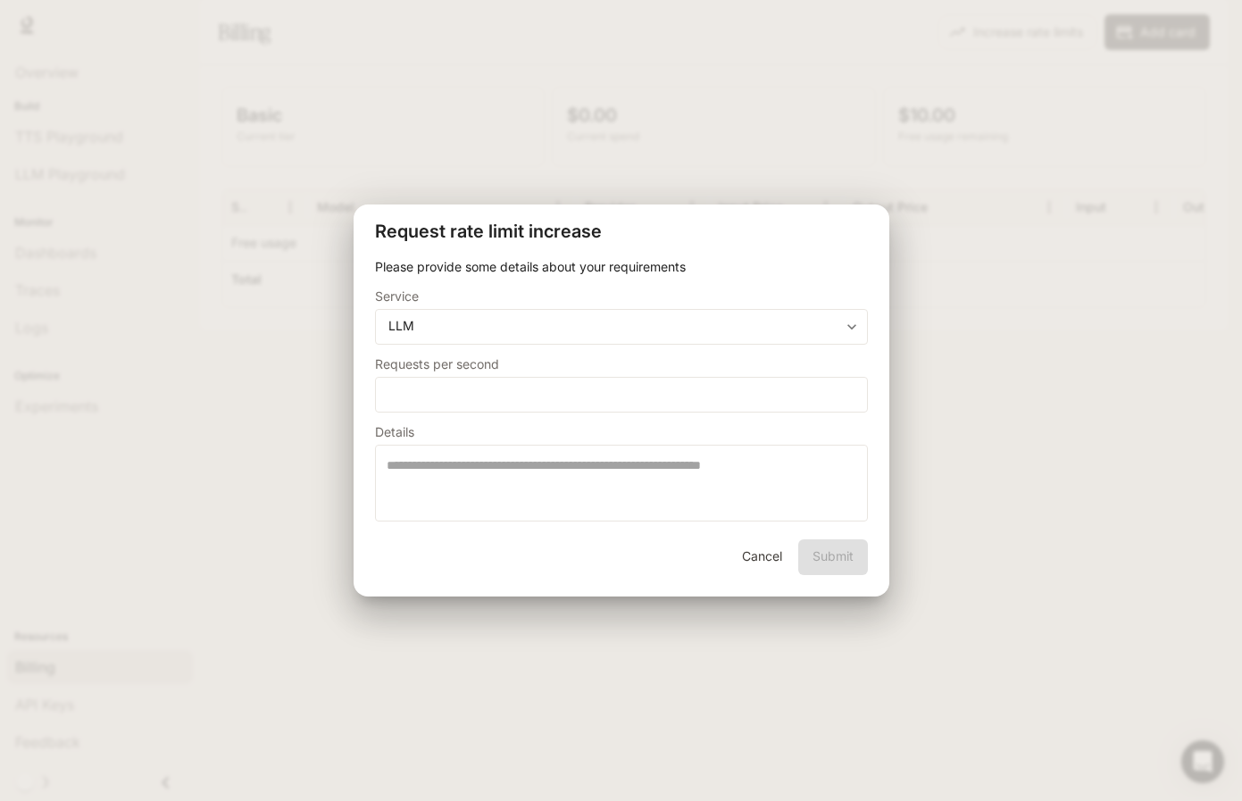
click at [779, 554] on button "Cancel" at bounding box center [762, 558] width 57 height 36
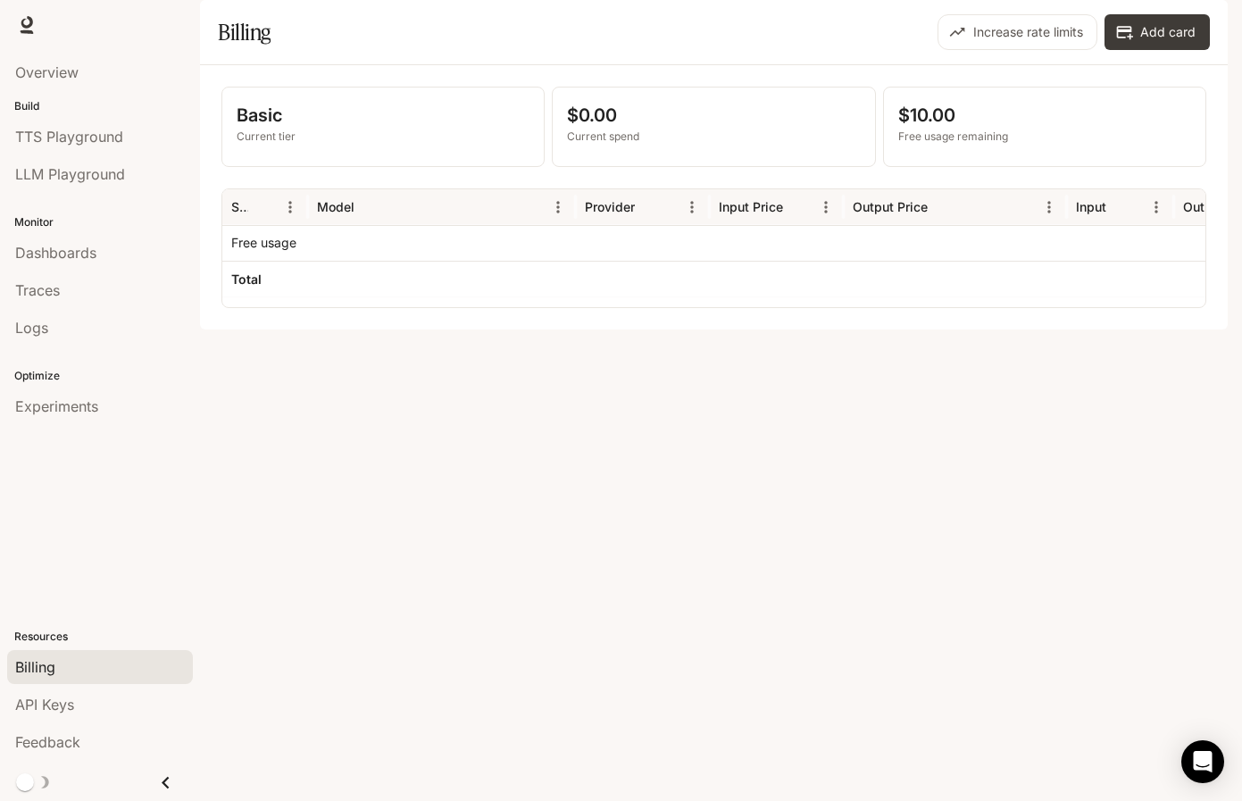
click at [1200, 17] on div "button" at bounding box center [1203, 25] width 25 height 25
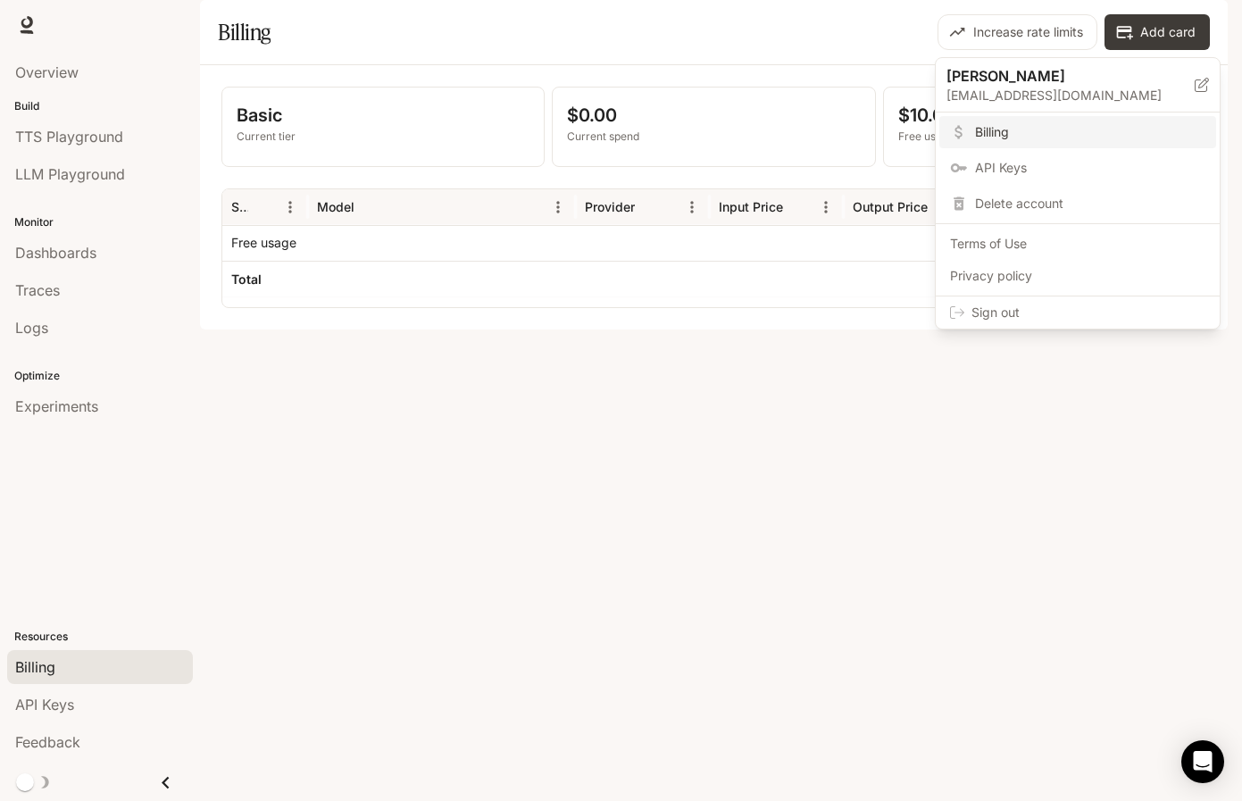
click at [1062, 164] on span "API Keys" at bounding box center [1090, 168] width 230 height 18
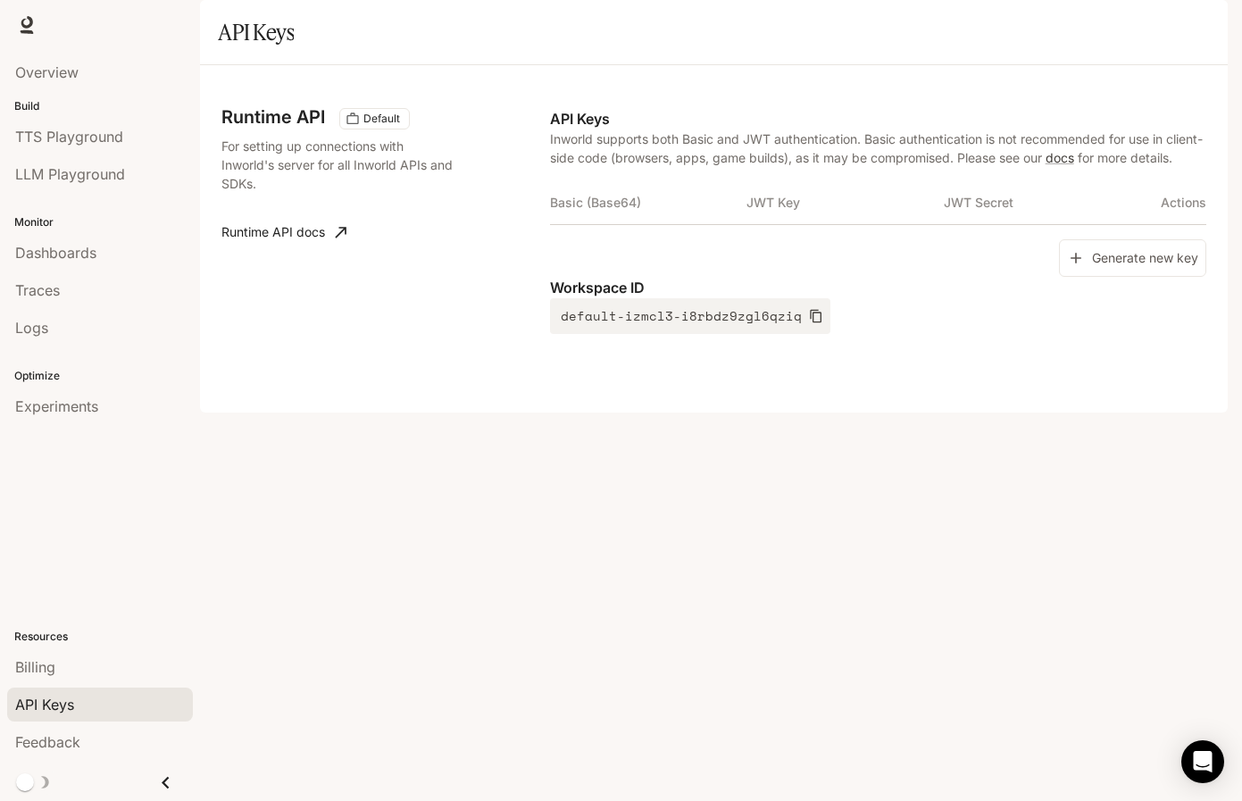
click at [1209, 21] on icon "button" at bounding box center [1203, 25] width 14 height 14
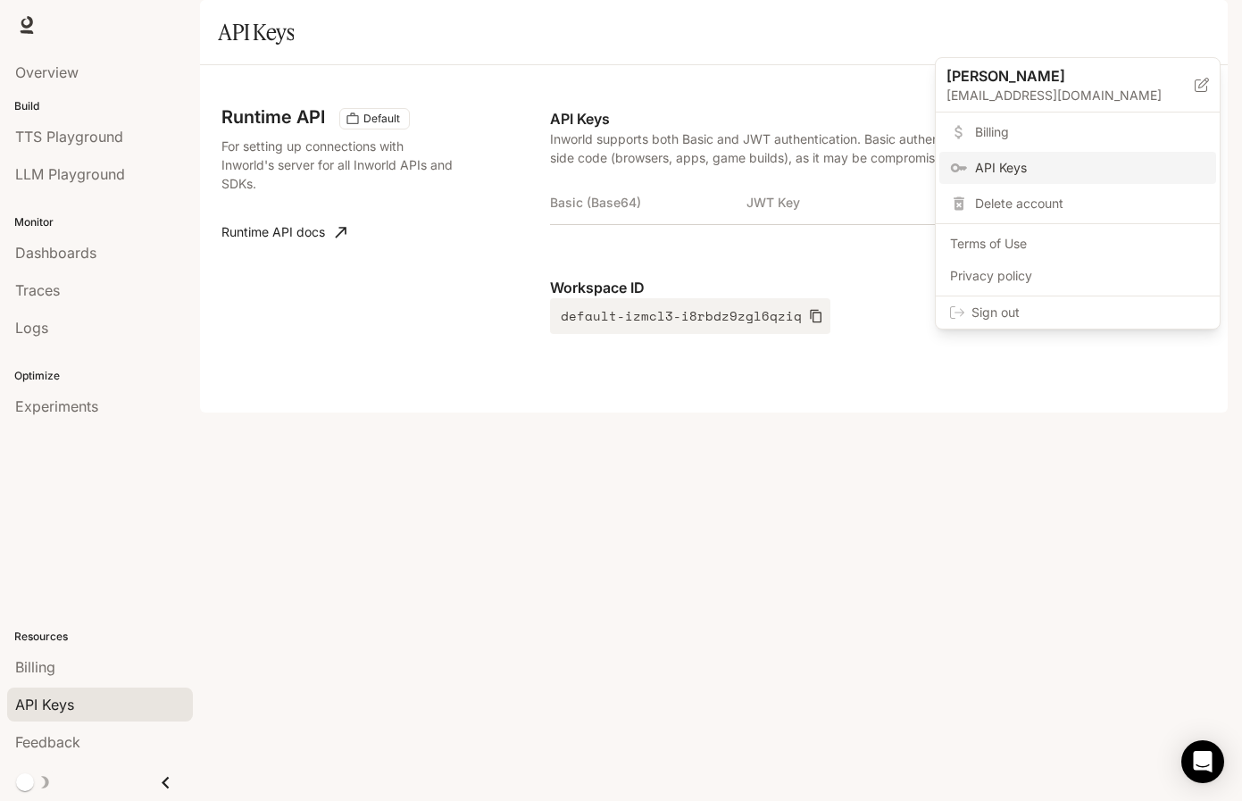
click at [44, 415] on div at bounding box center [621, 400] width 1242 height 801
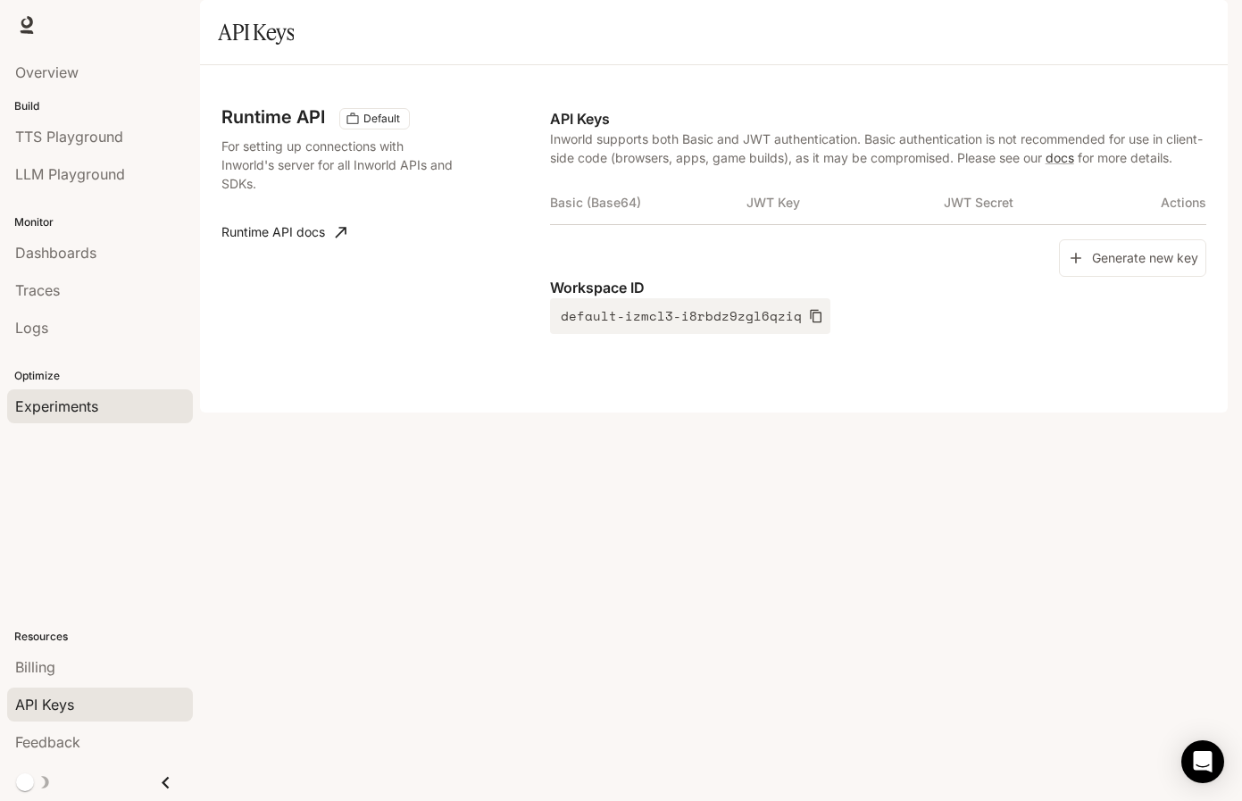
click at [52, 401] on span "Experiments" at bounding box center [56, 406] width 83 height 21
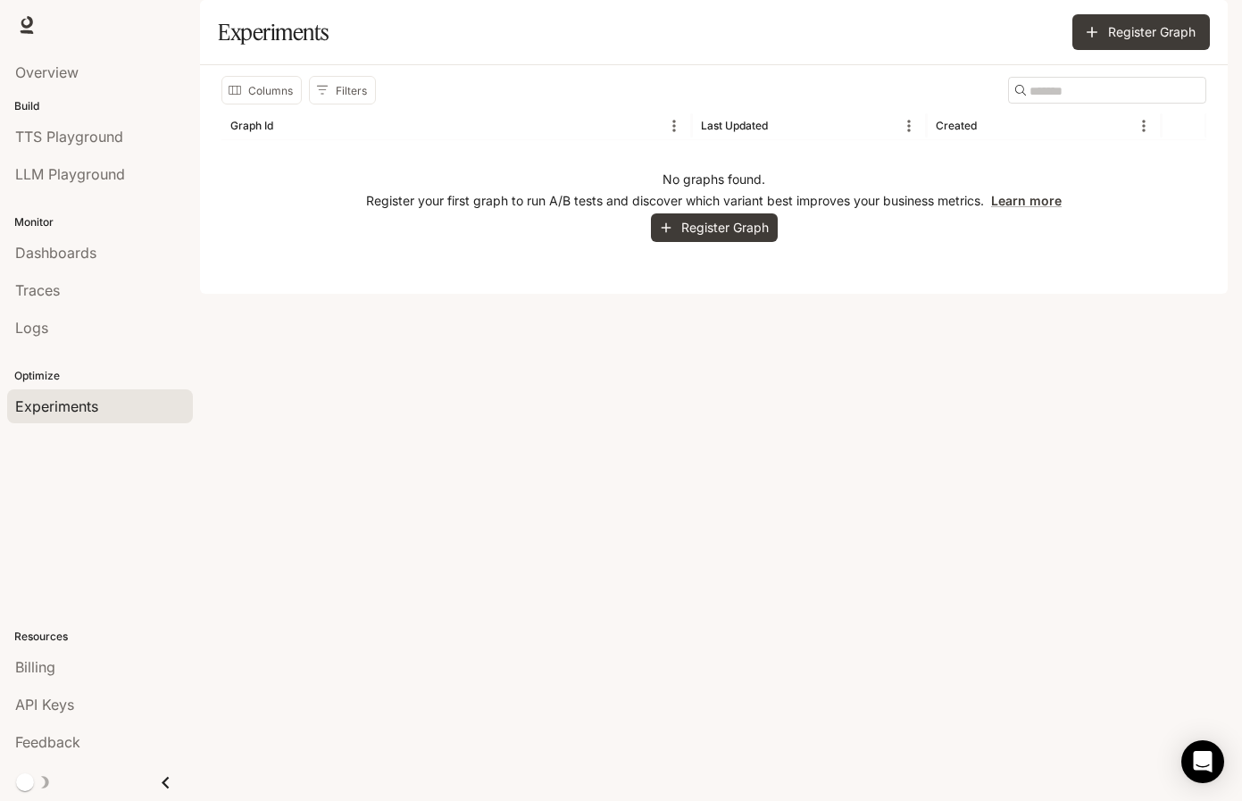
click at [1144, 24] on span "Documentation" at bounding box center [1124, 25] width 88 height 22
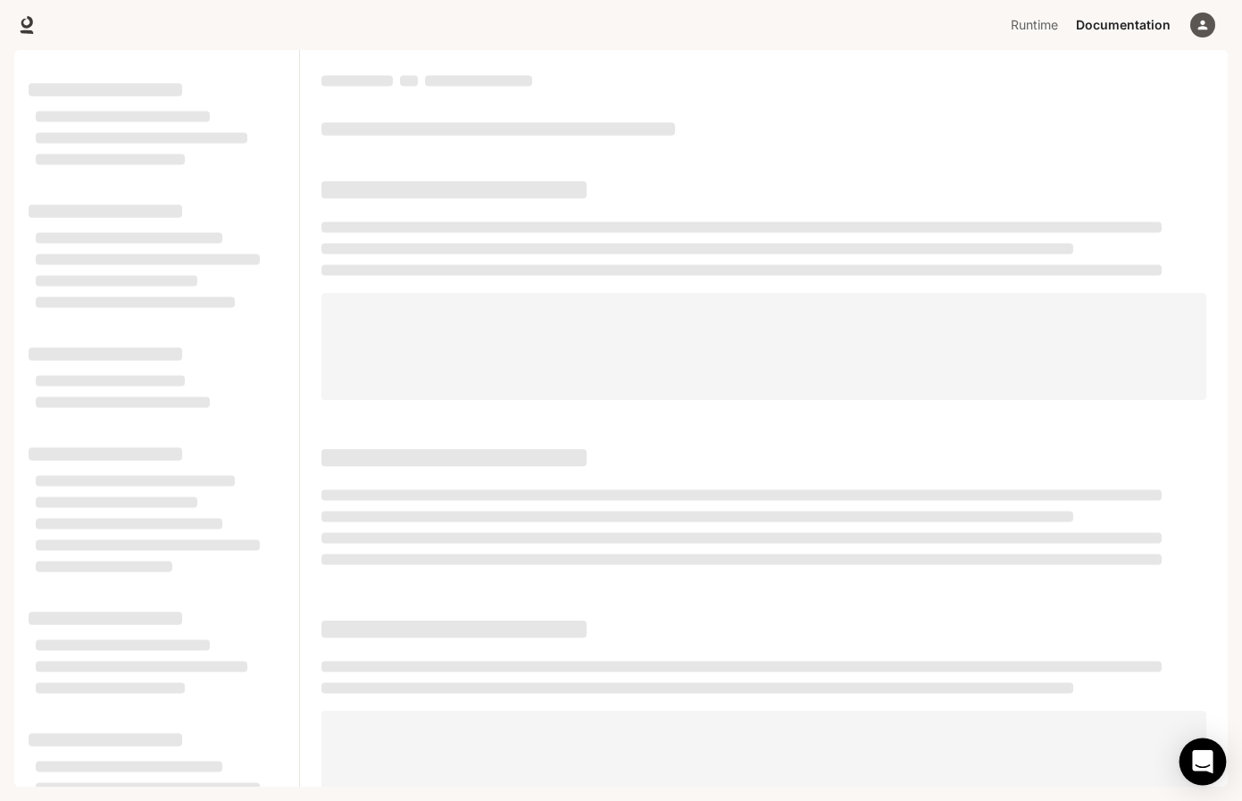
click at [1198, 757] on icon "Open Intercom Messenger" at bounding box center [1202, 761] width 21 height 23
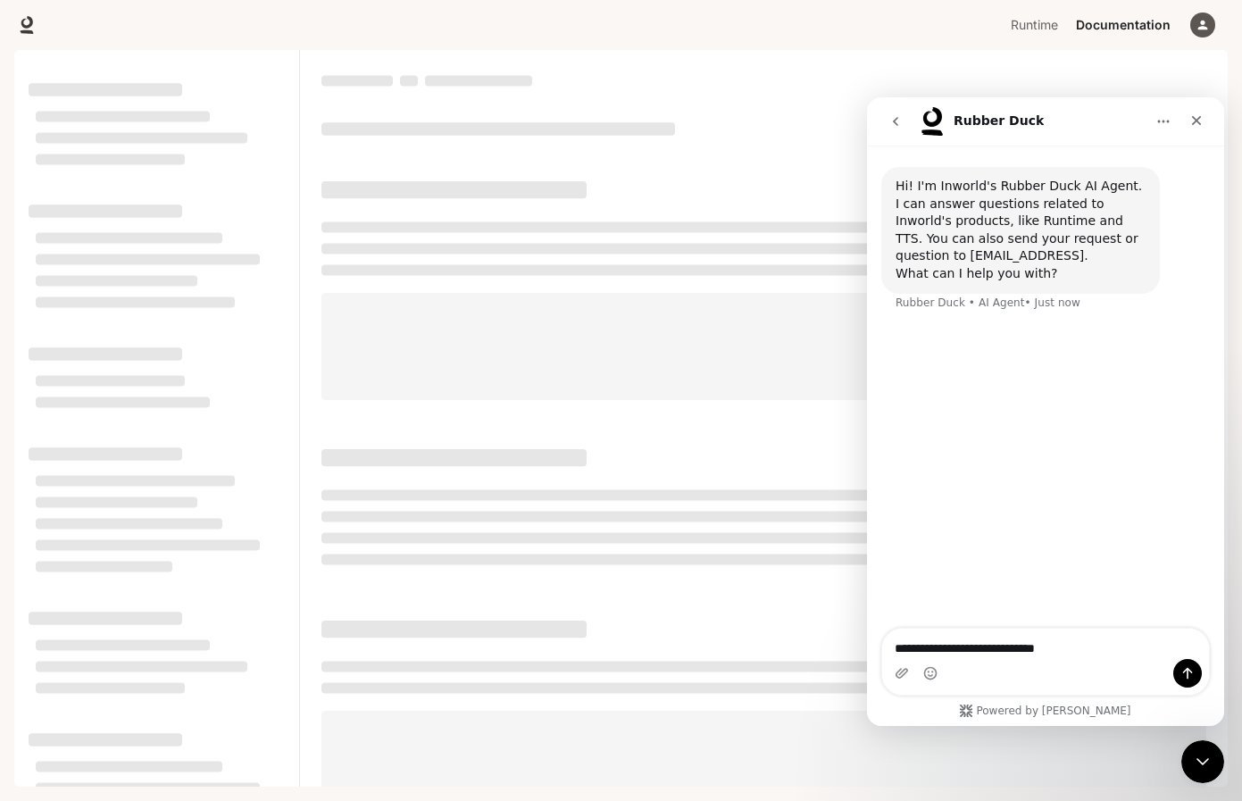
type textarea "**********"
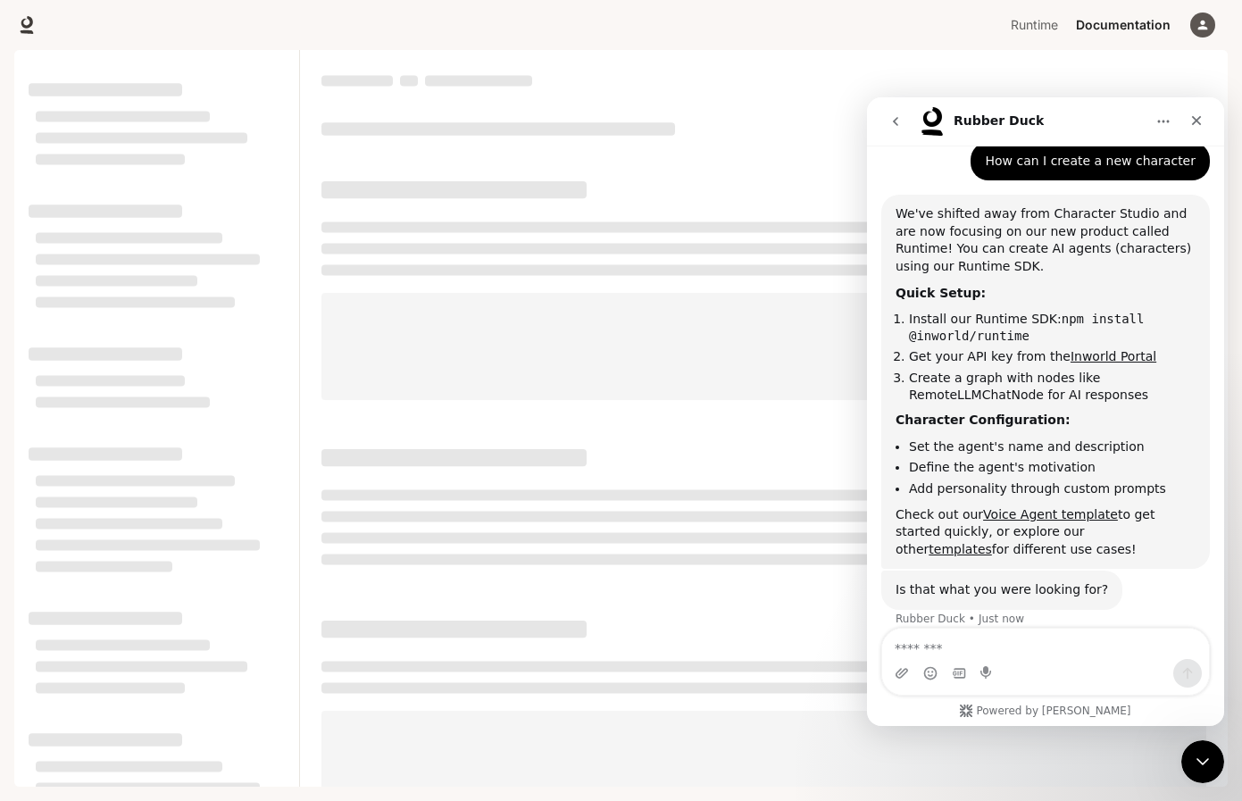
scroll to position [171, 0]
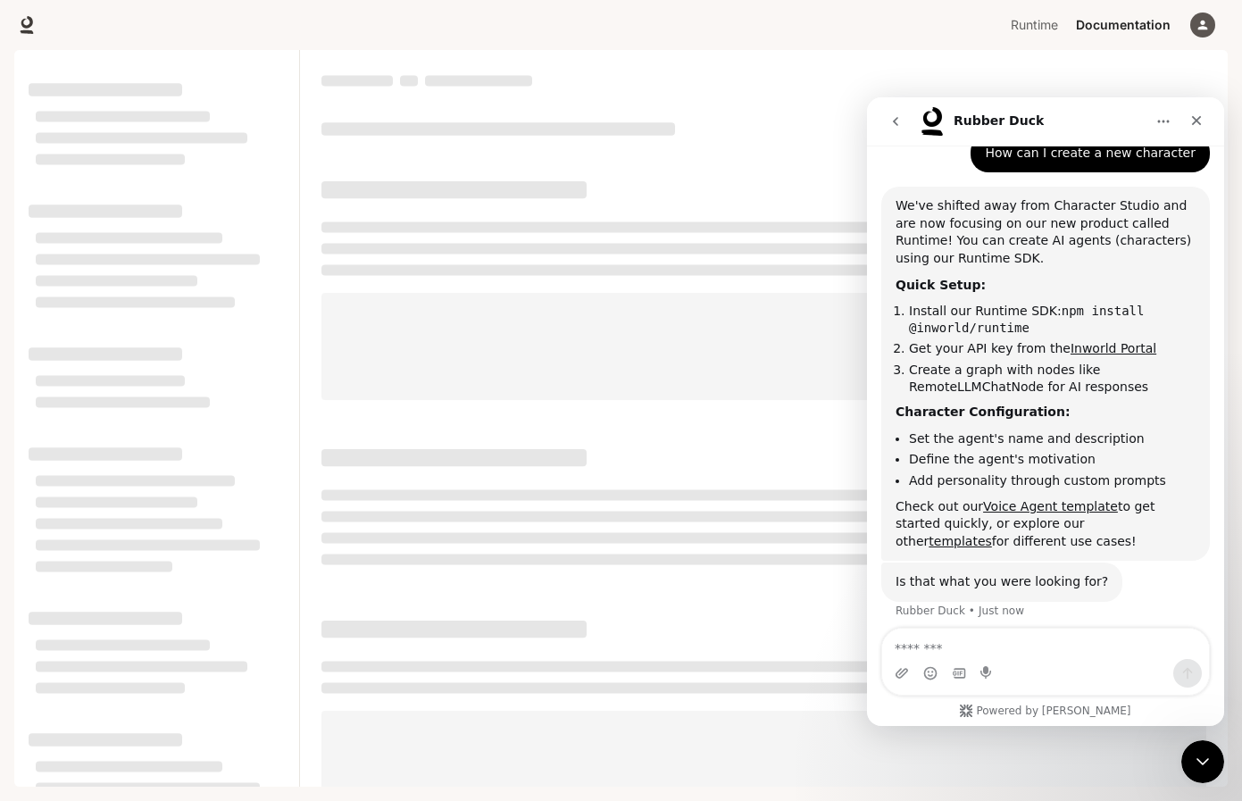
drag, startPoint x: 898, startPoint y: 200, endPoint x: 989, endPoint y: 532, distance: 344.5
click at [989, 532] on div "We've shifted away from Character Studio and are now focusing on our new produc…" at bounding box center [1046, 373] width 300 height 353
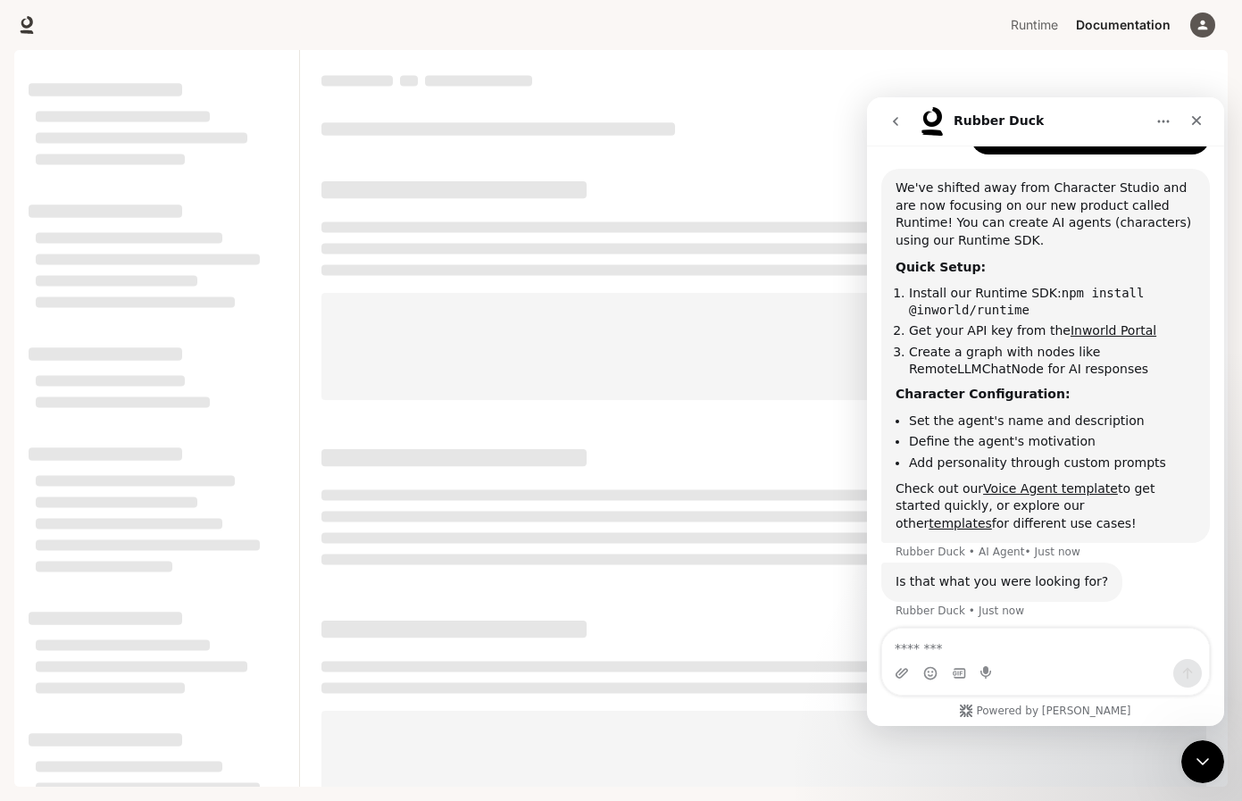
copy div "We've shifted away from Character Studio and are now focusing on our new produc…"
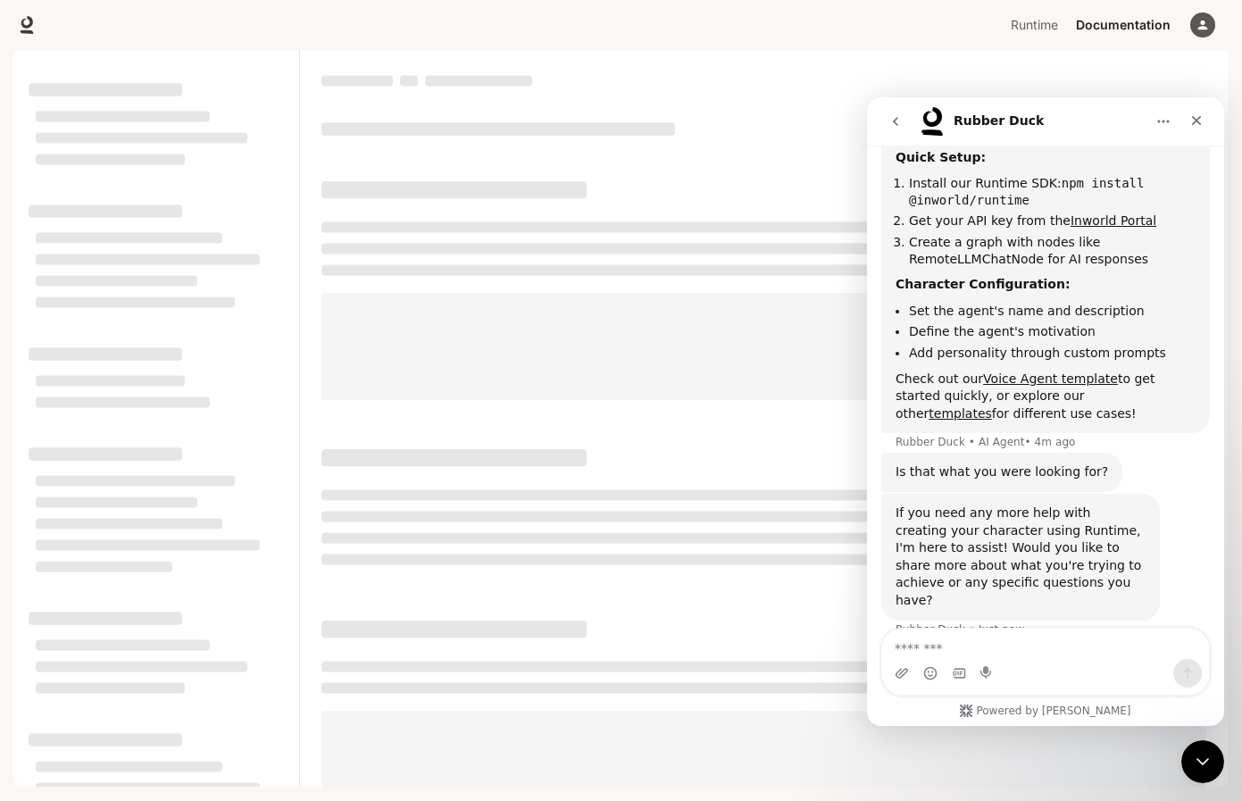
scroll to position [297, 0]
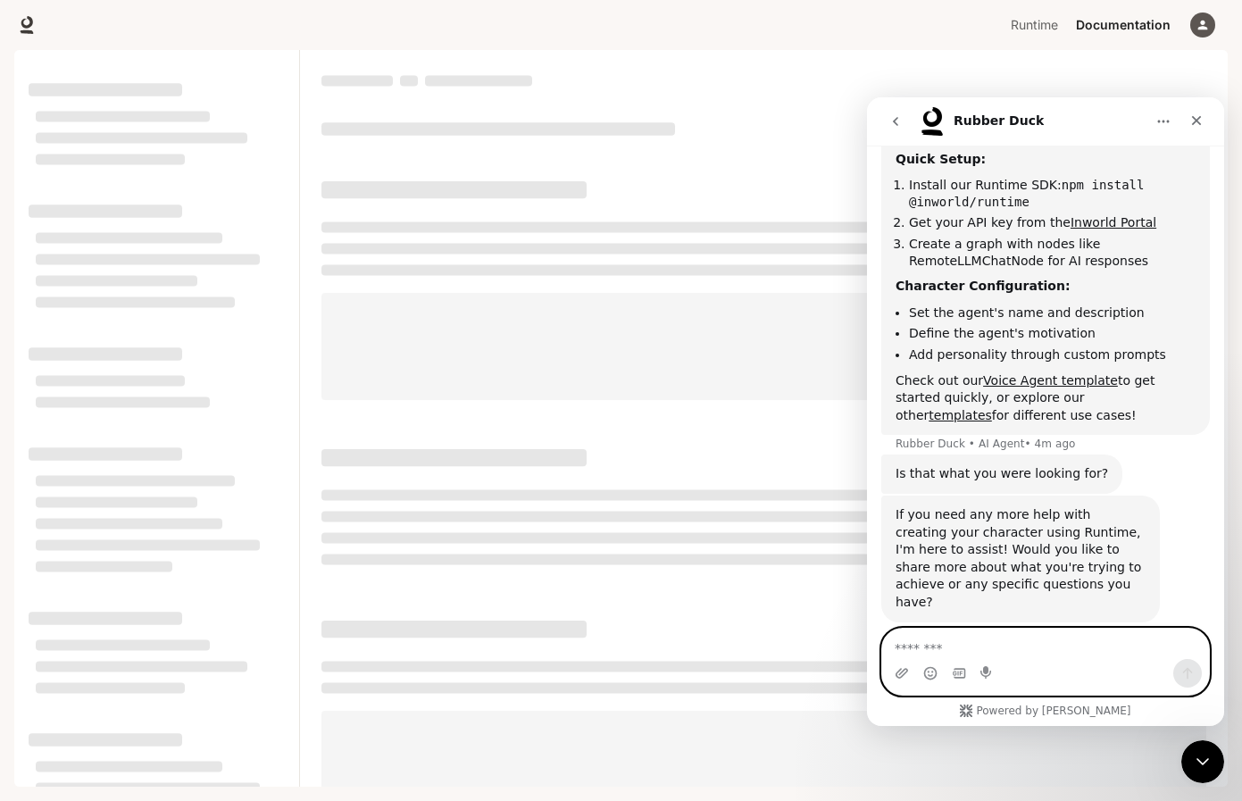
click at [944, 655] on textarea "Message…" at bounding box center [1046, 644] width 327 height 30
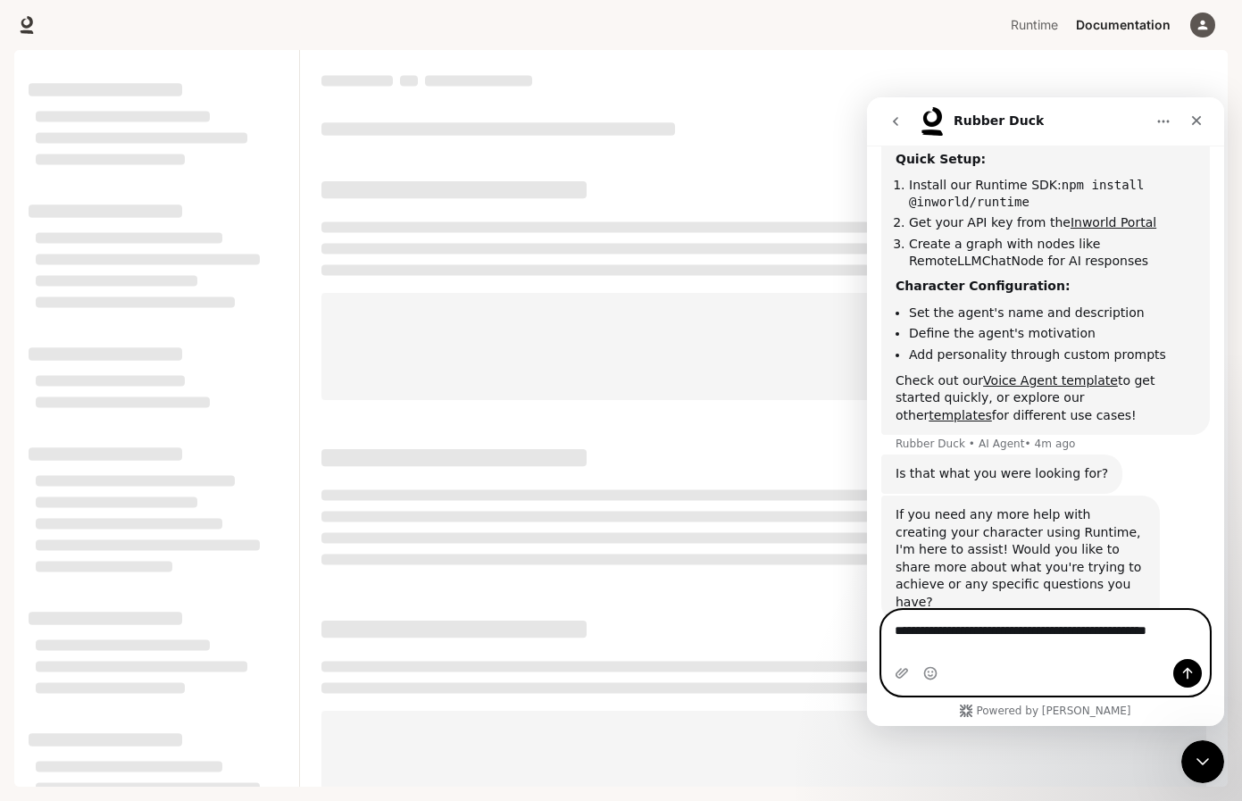
scroll to position [315, 0]
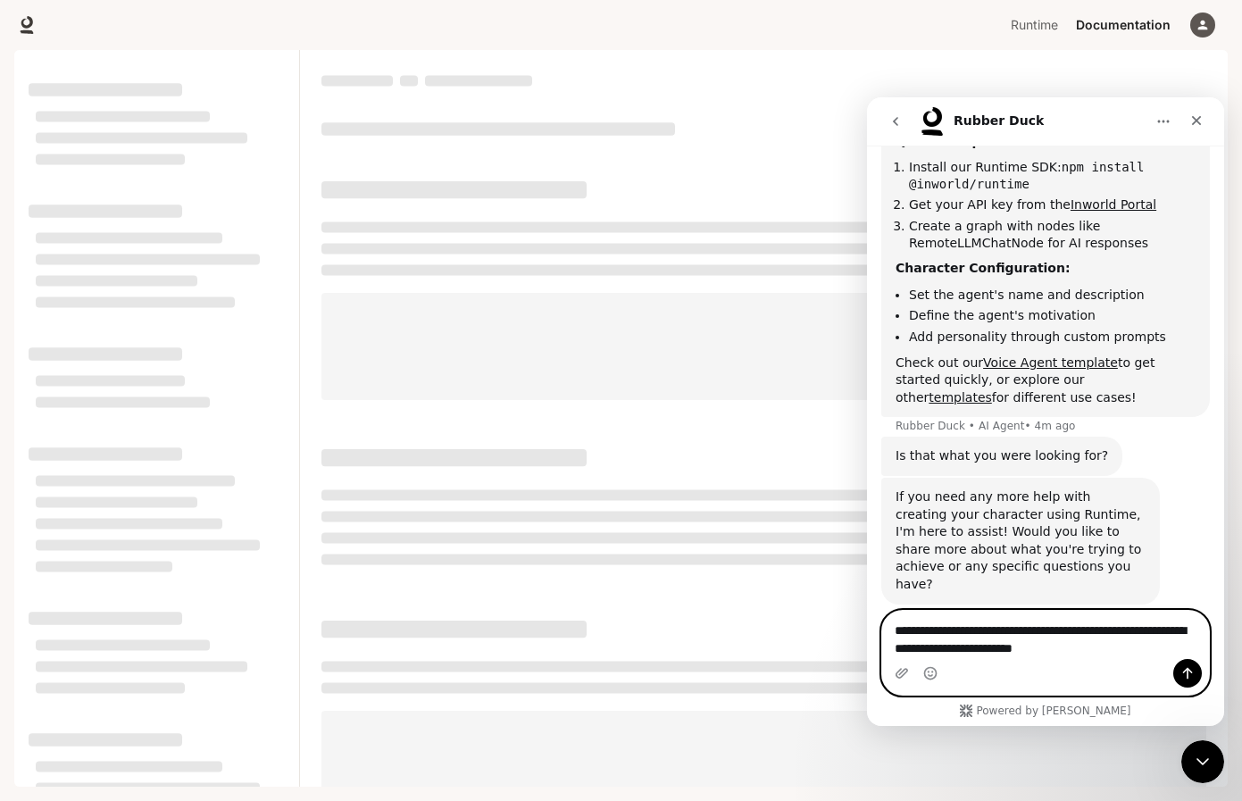
type textarea "**********"
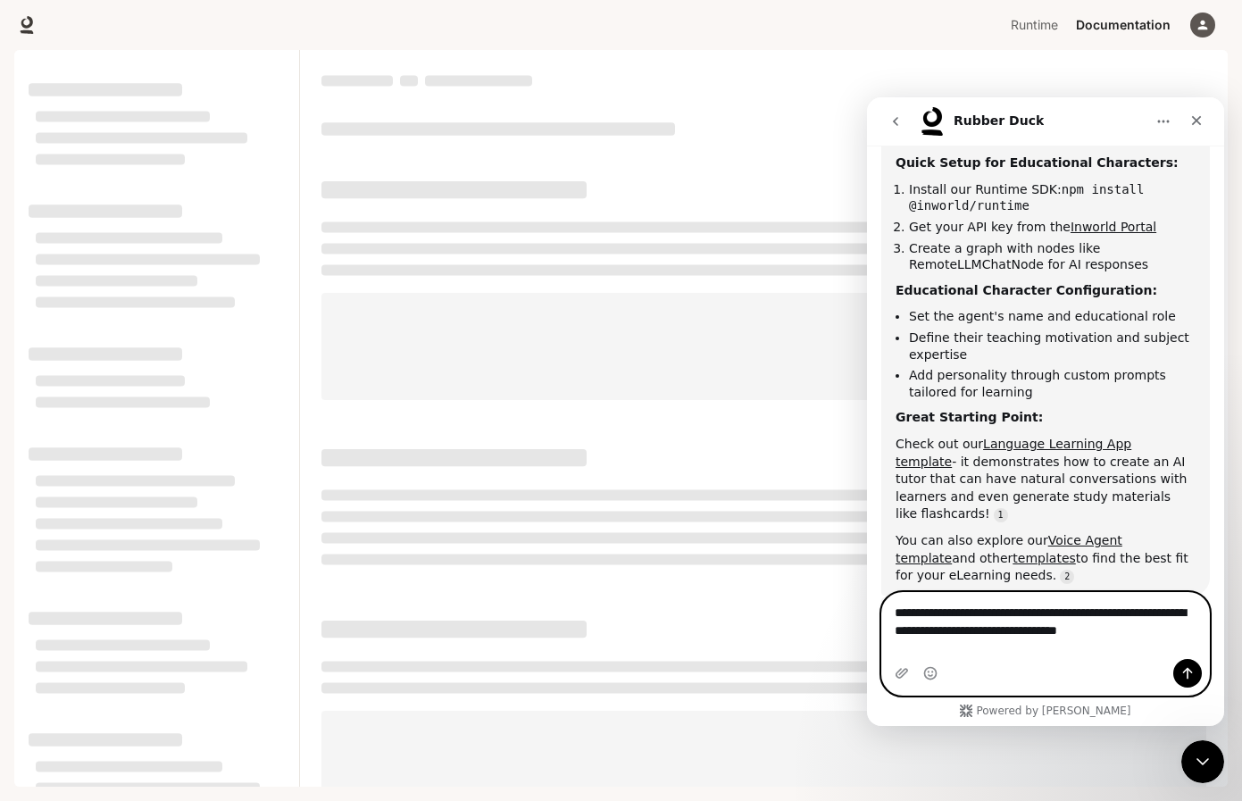
scroll to position [958, 0]
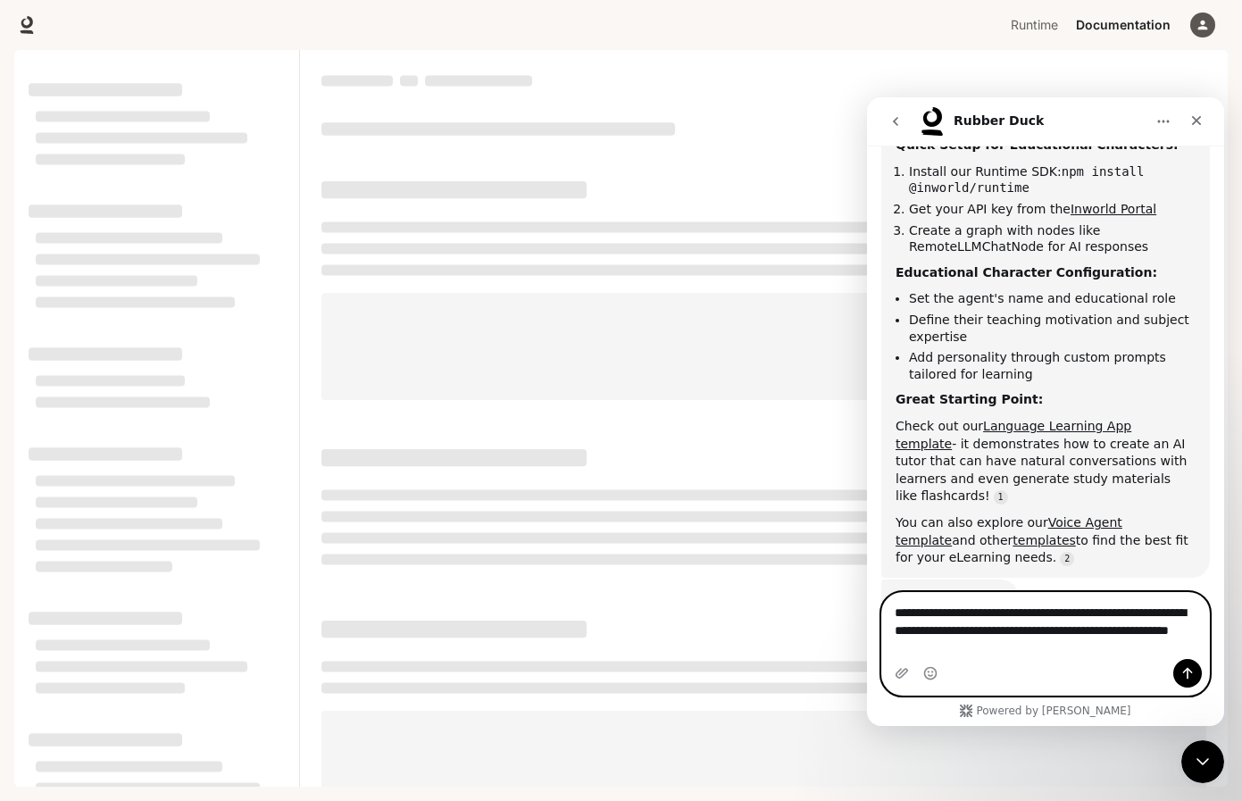
type textarea "**********"
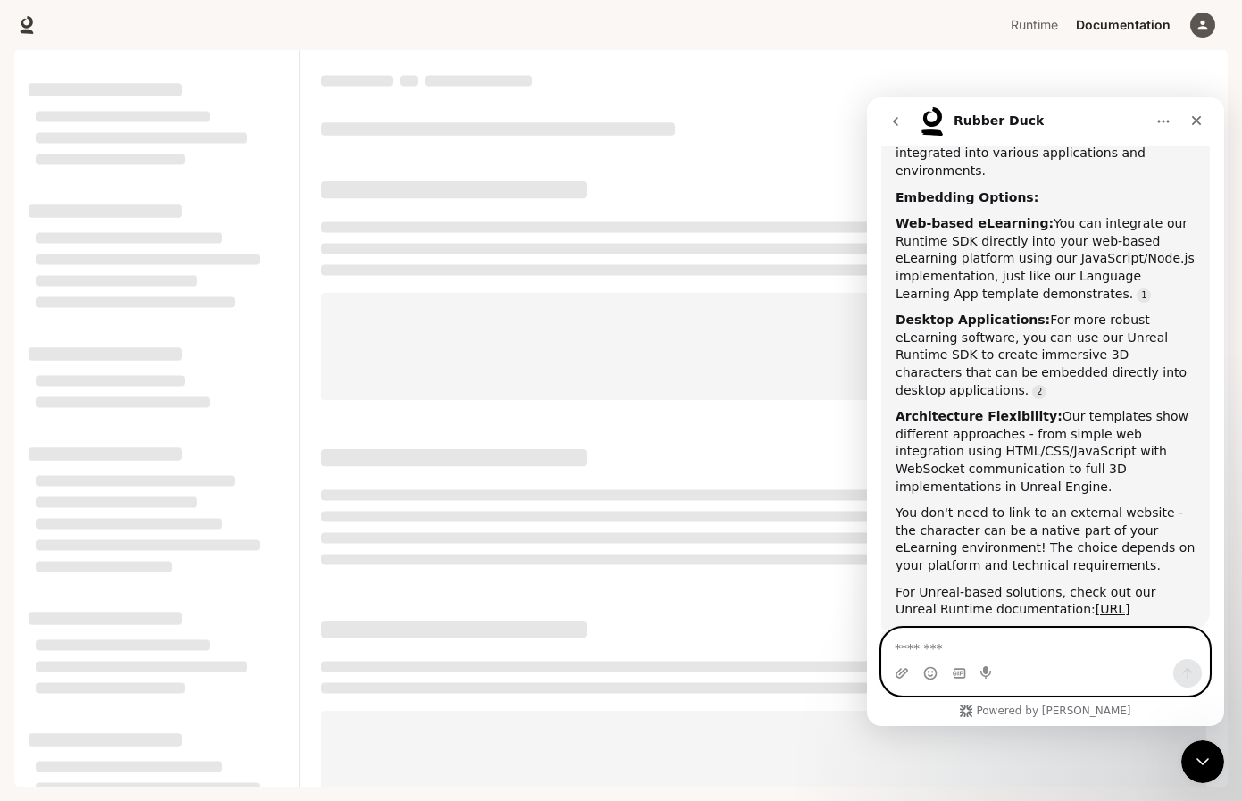
scroll to position [1613, 0]
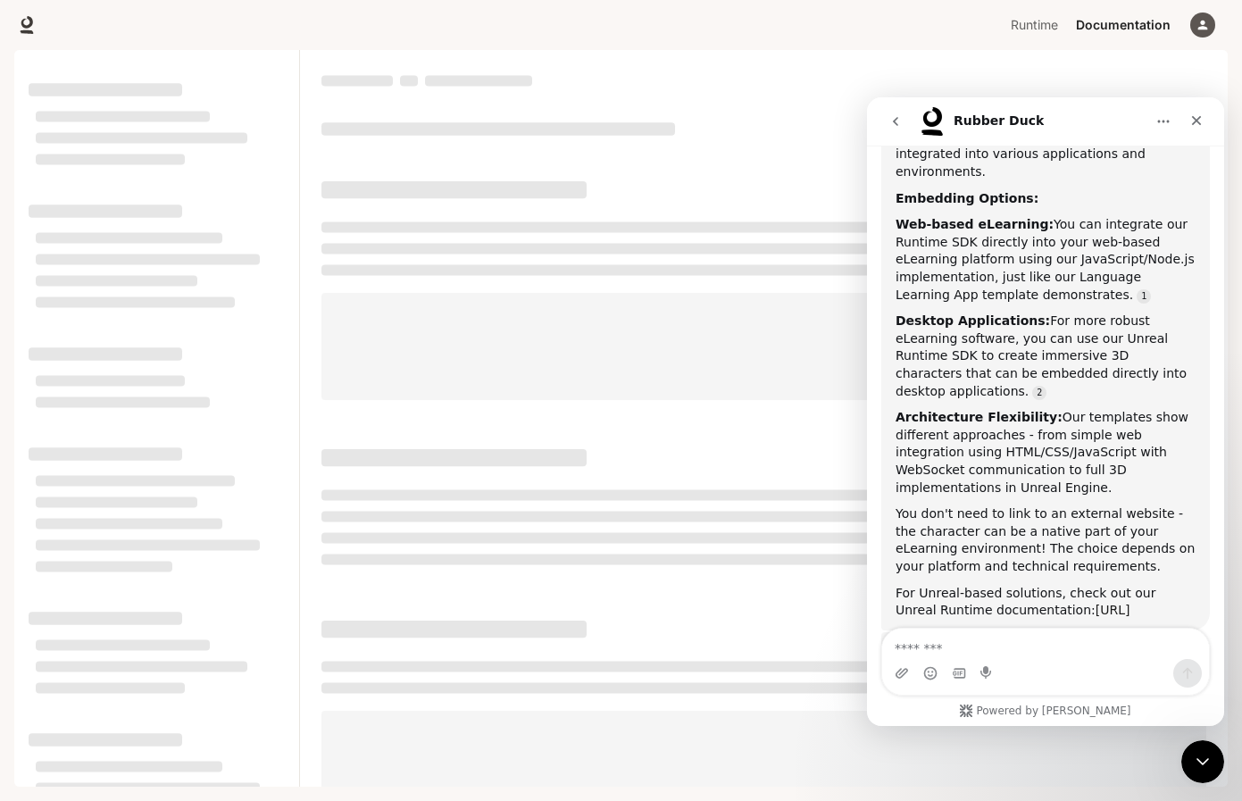
click at [1096, 603] on link "[URL]" at bounding box center [1113, 610] width 35 height 14
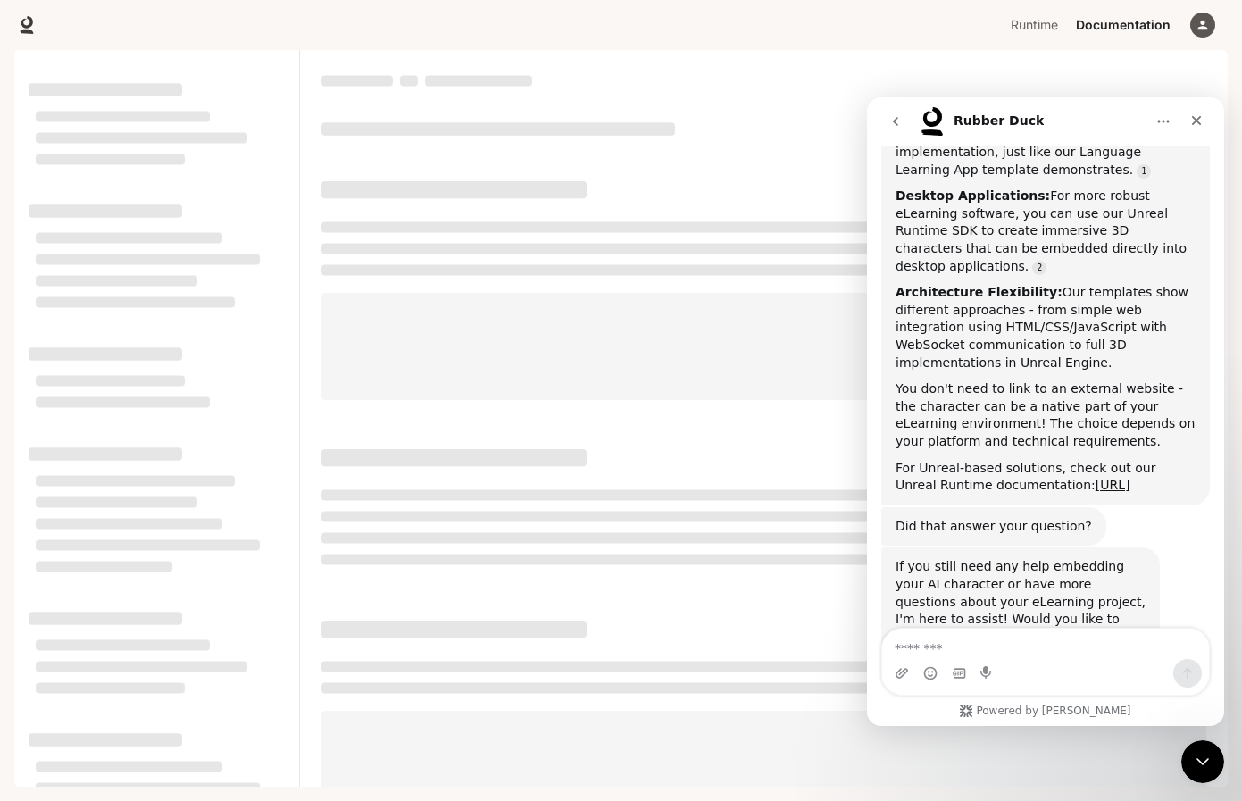
scroll to position [1738, 0]
click at [950, 644] on textarea "Message…" at bounding box center [1046, 644] width 327 height 30
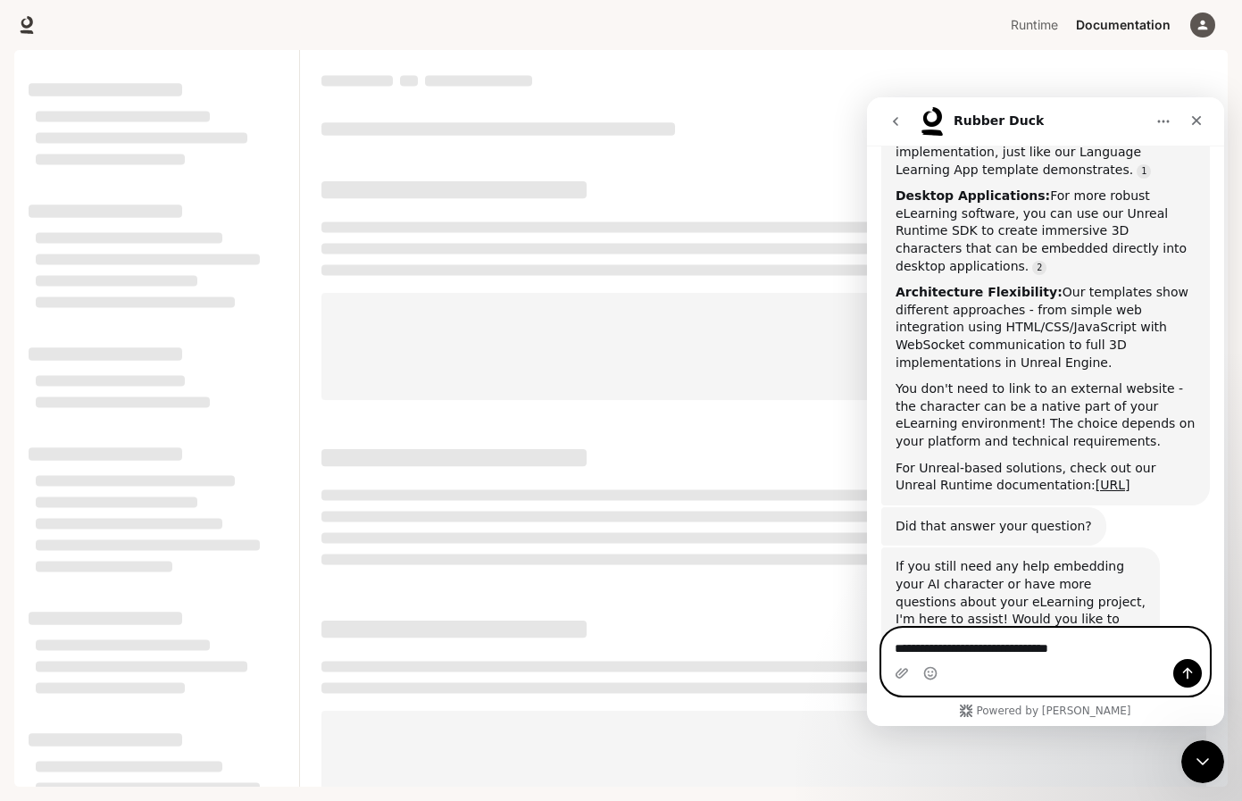
type textarea "**********"
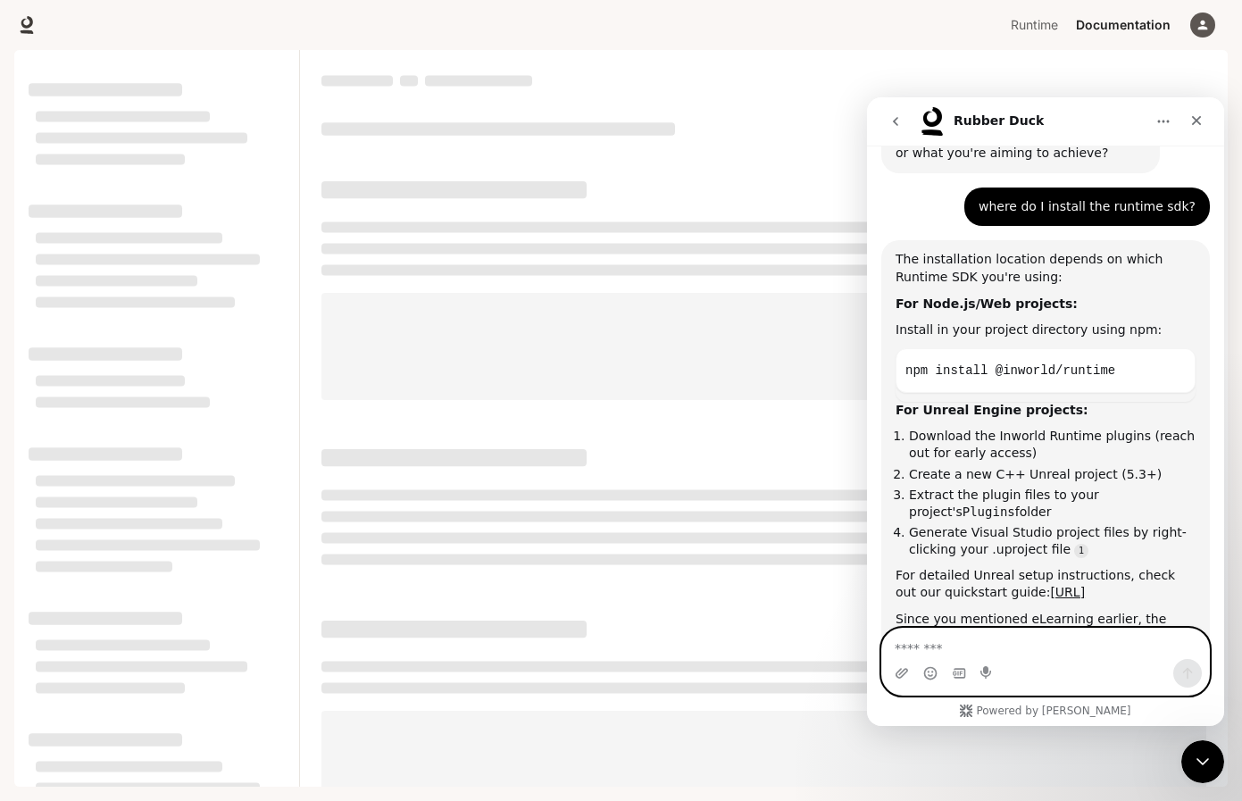
scroll to position [2239, 0]
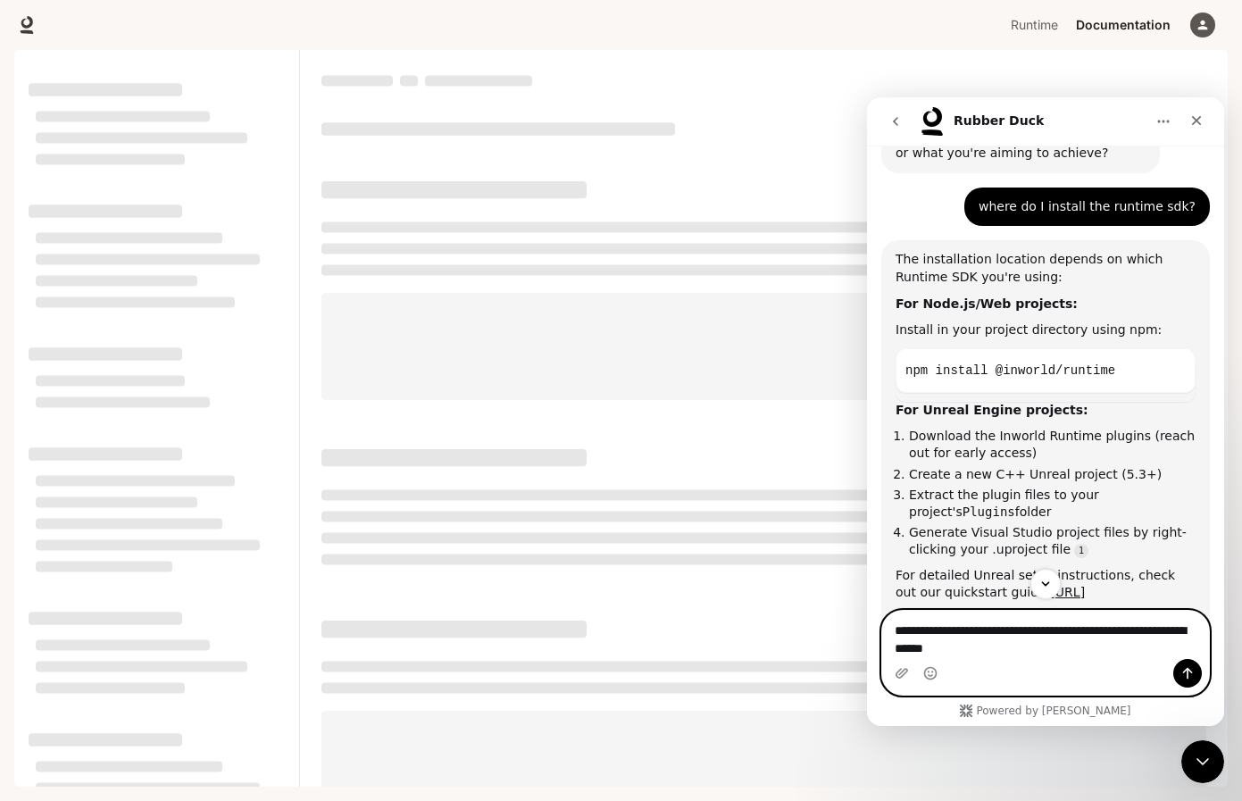
type textarea "**********"
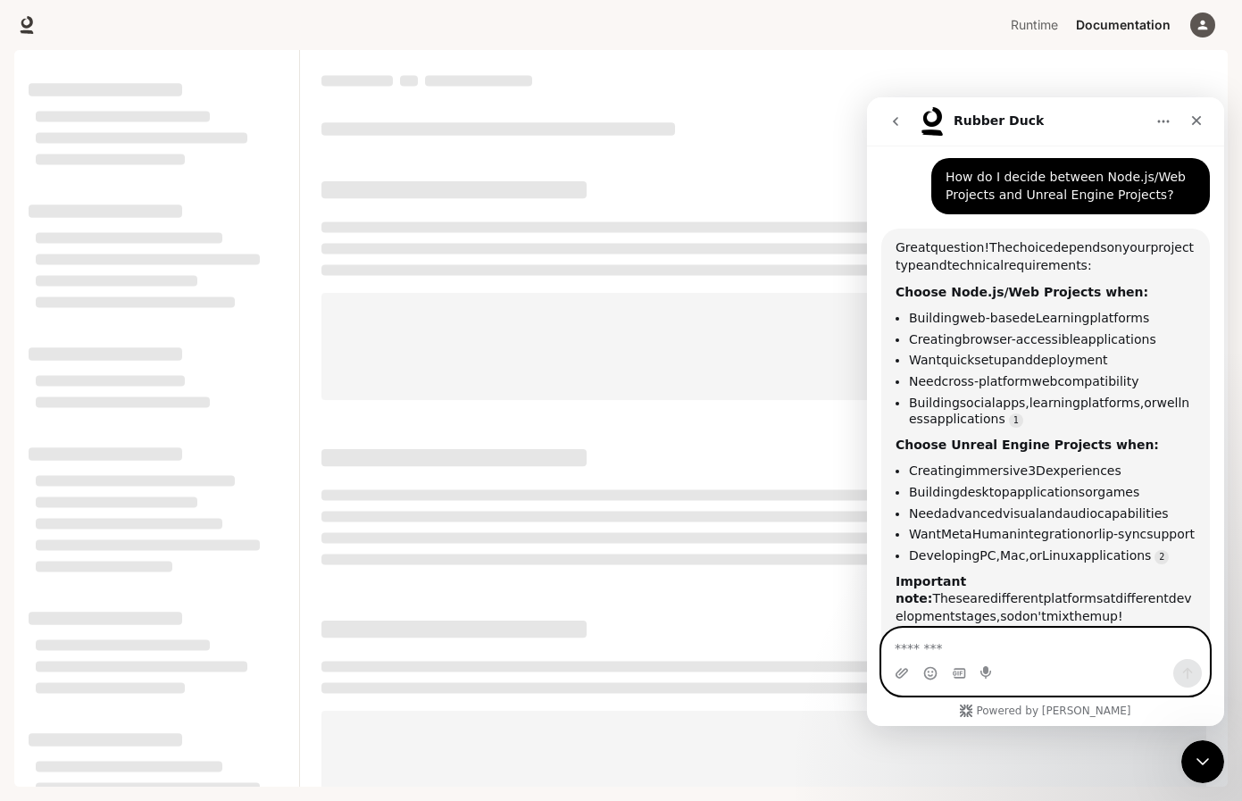
scroll to position [2822, 0]
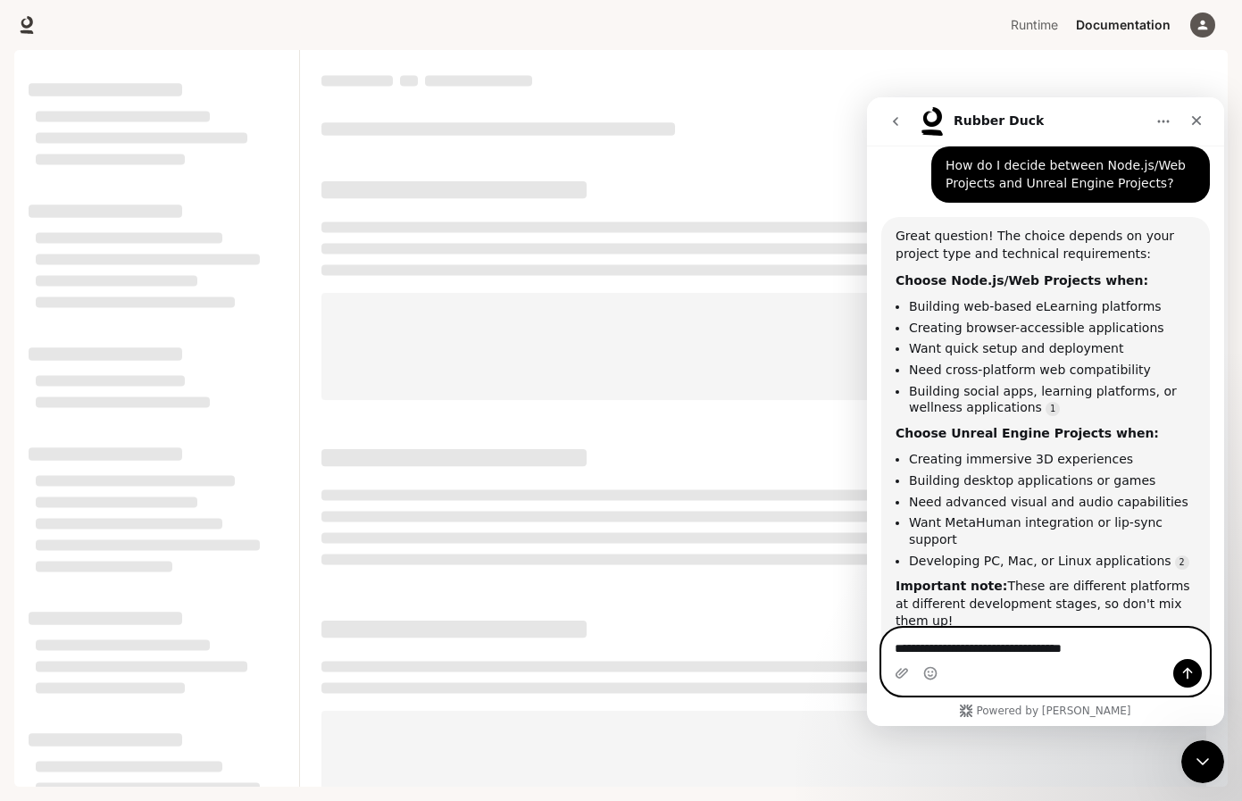
type textarea "**********"
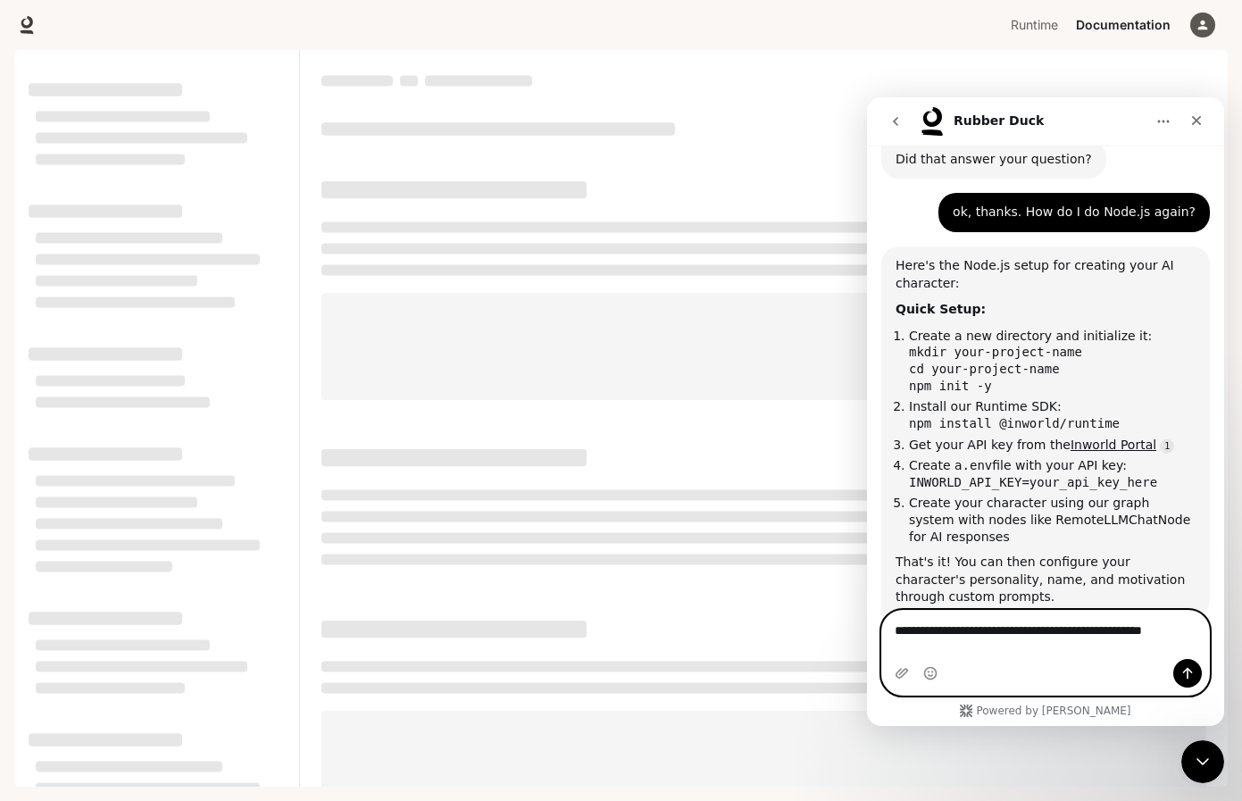
scroll to position [3448, 0]
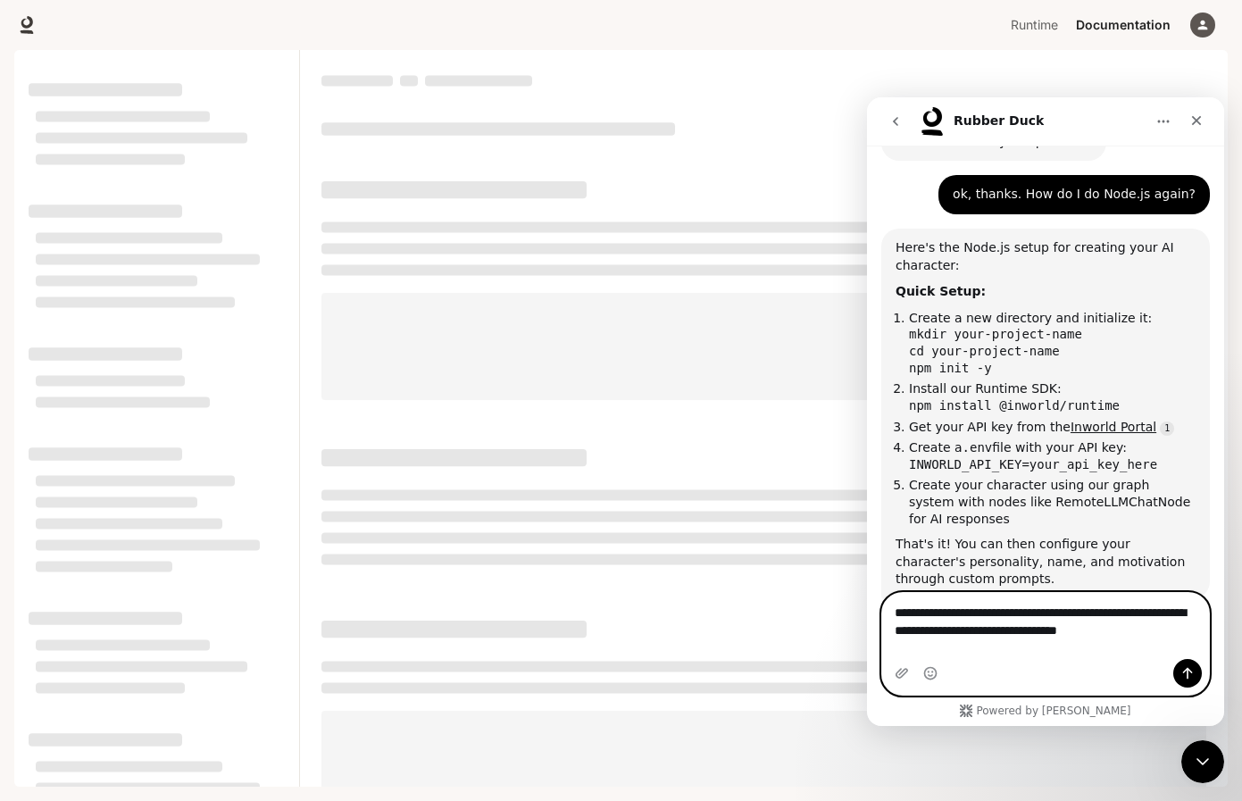
type textarea "**********"
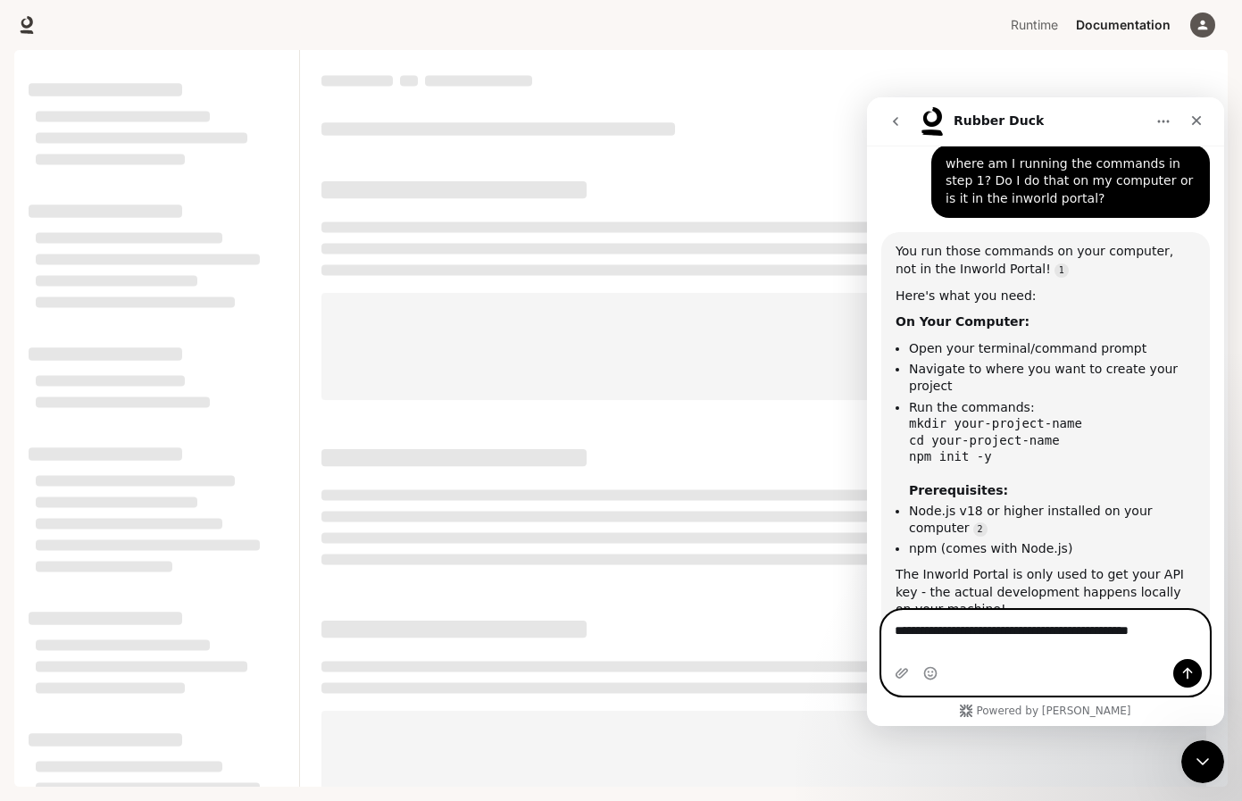
scroll to position [3965, 0]
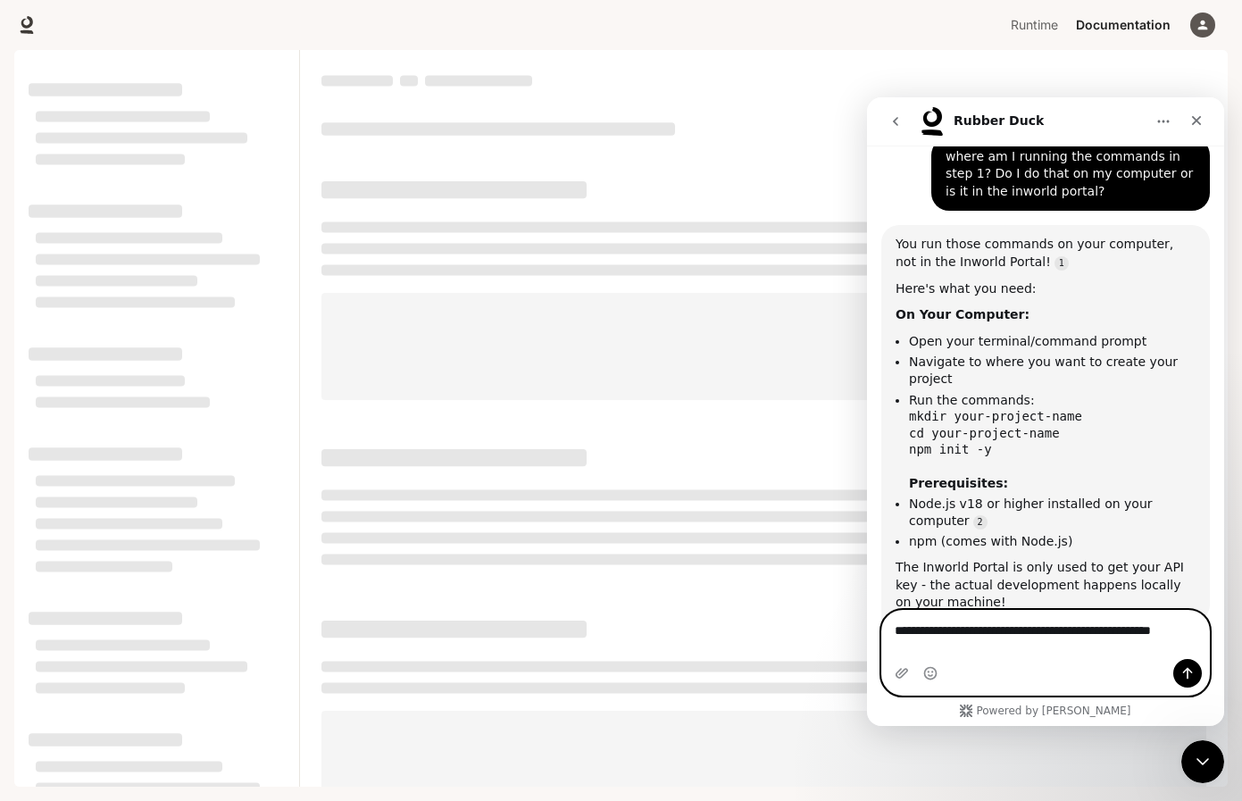
type textarea "**********"
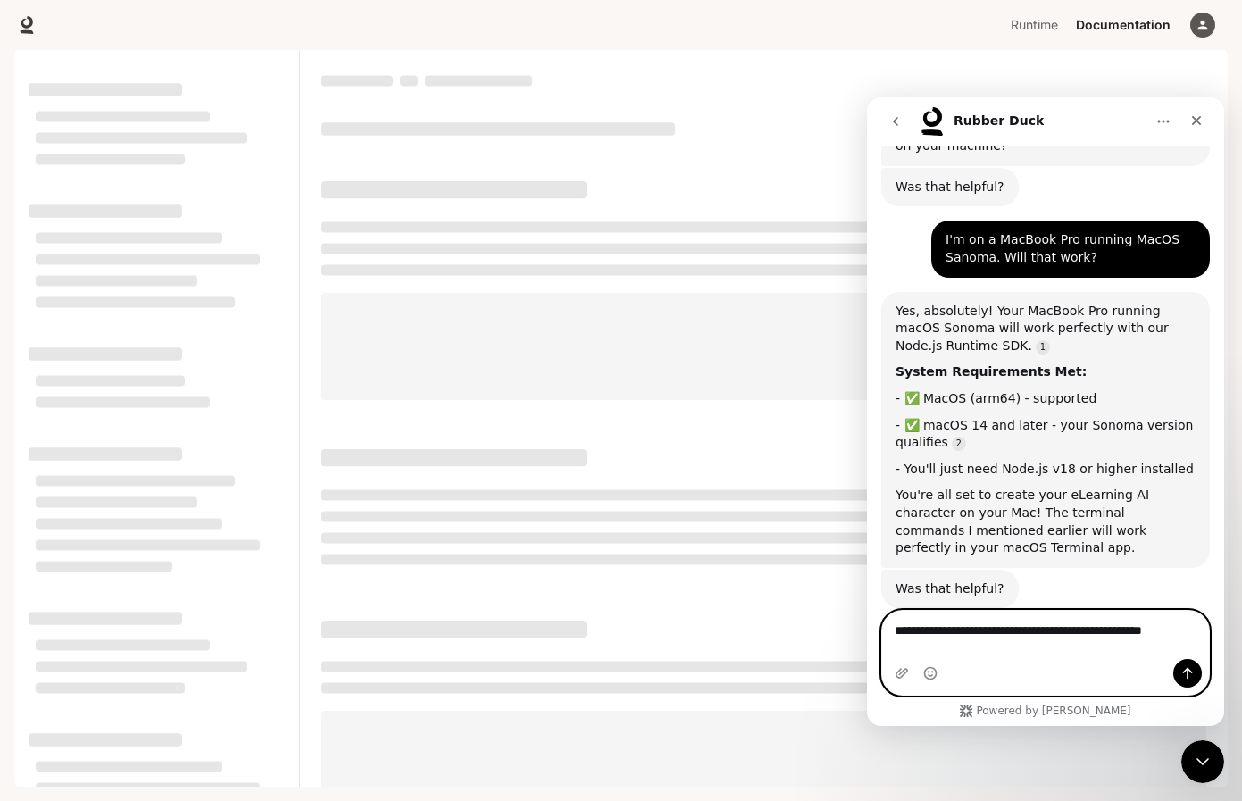
scroll to position [4404, 0]
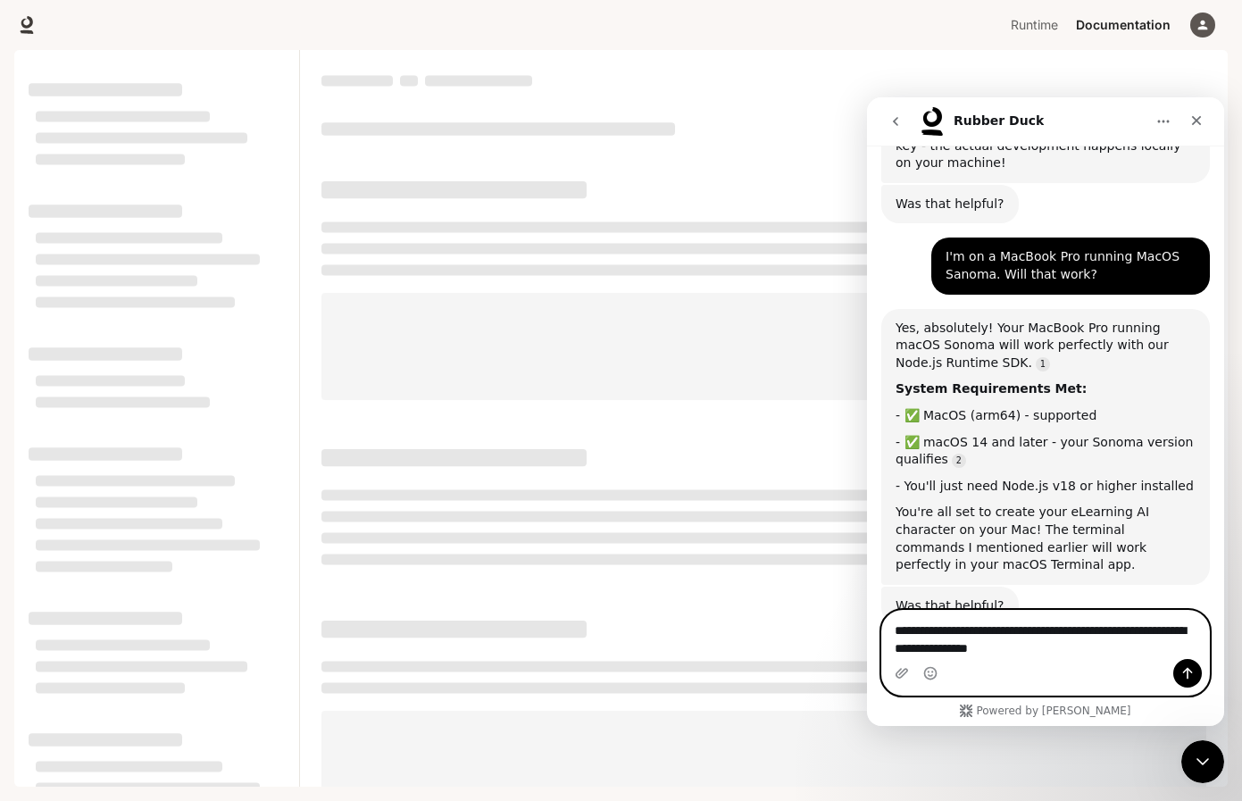
type textarea "**********"
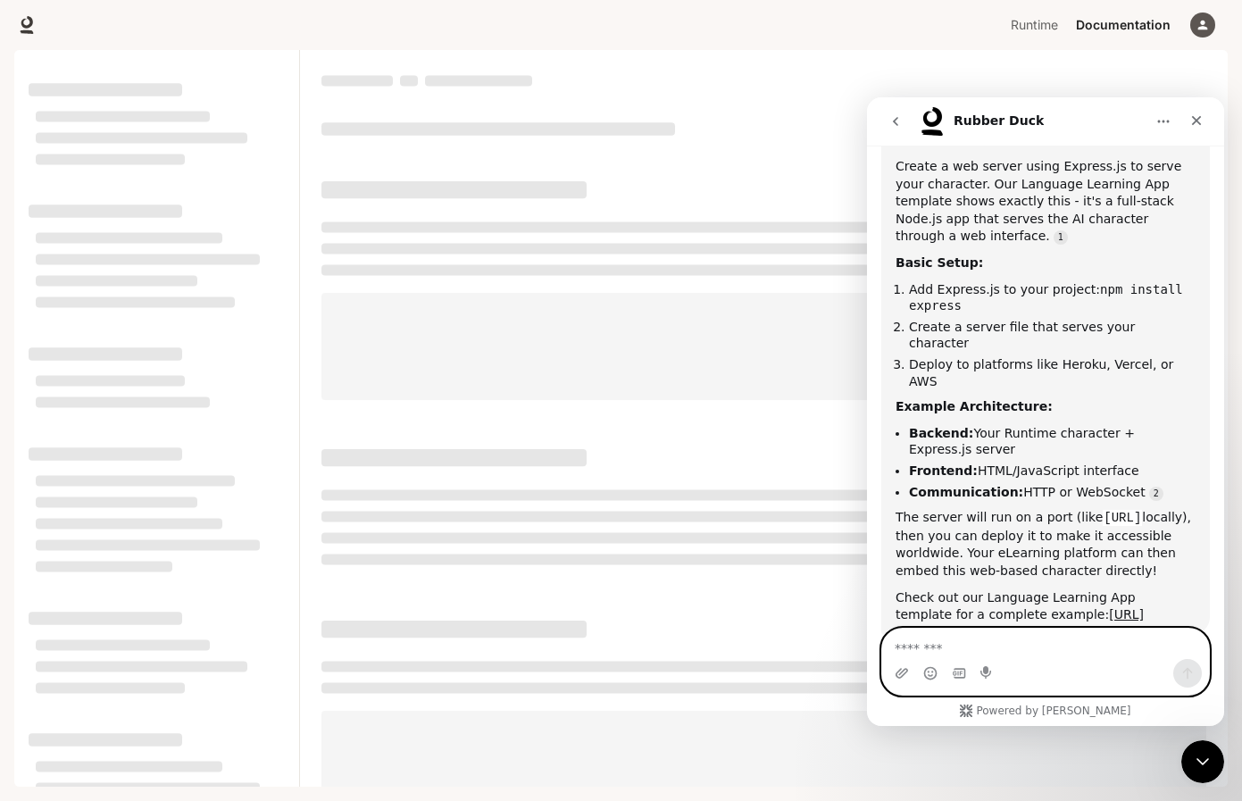
scroll to position [5099, 0]
